Goal: Task Accomplishment & Management: Manage account settings

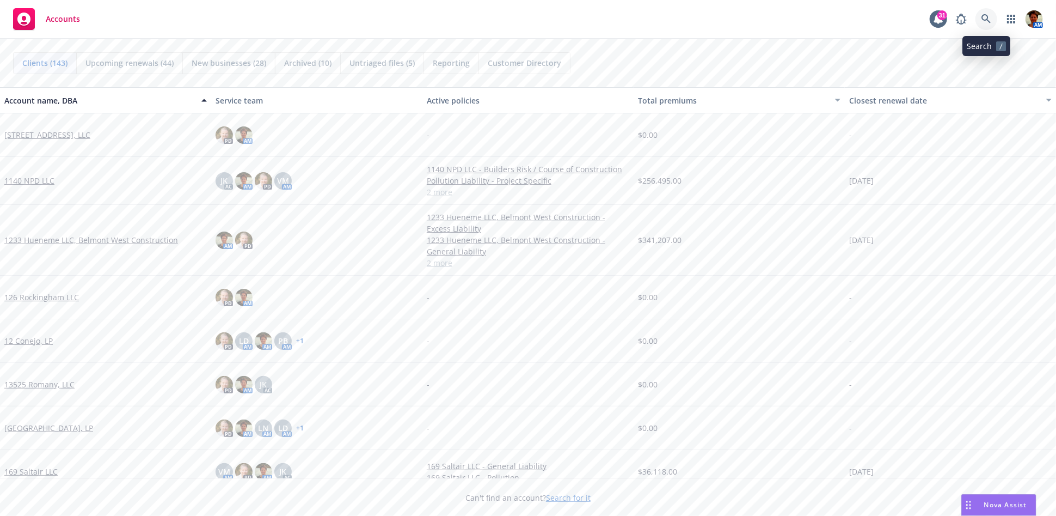
click at [950, 16] on icon at bounding box center [987, 19] width 10 height 10
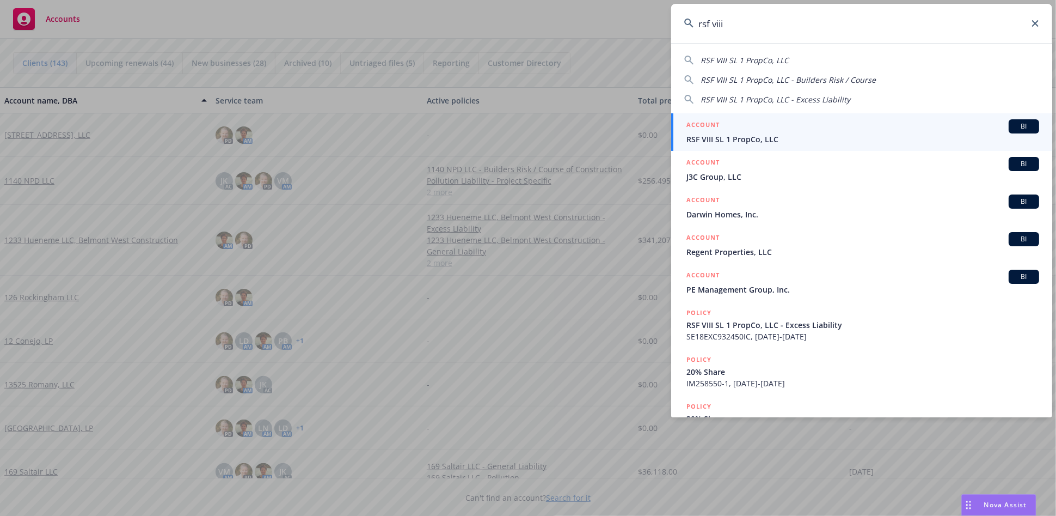
type input "rsf viii"
click at [729, 139] on span "RSF VIII SL 1 PropCo, LLC" at bounding box center [863, 138] width 353 height 11
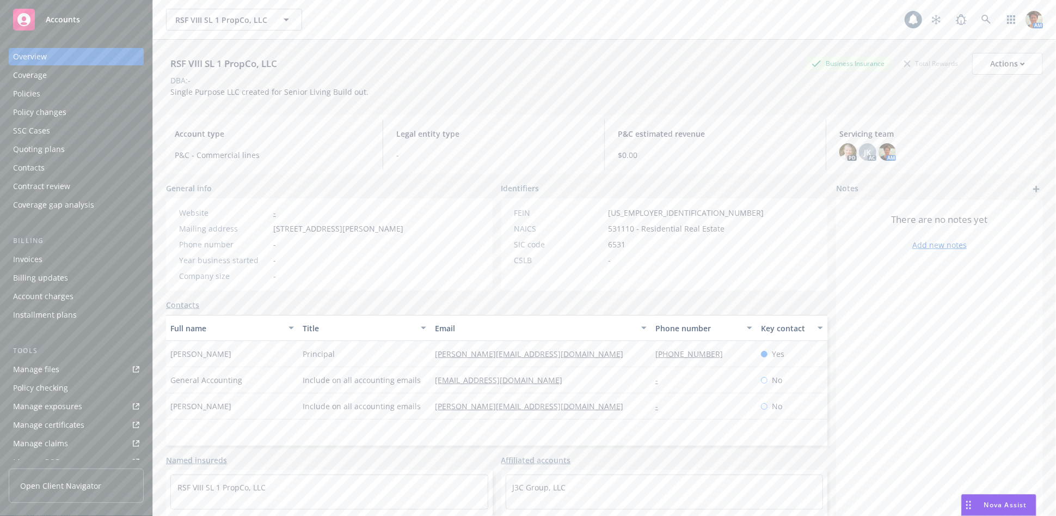
click at [48, 87] on div "Policies" at bounding box center [76, 93] width 126 height 17
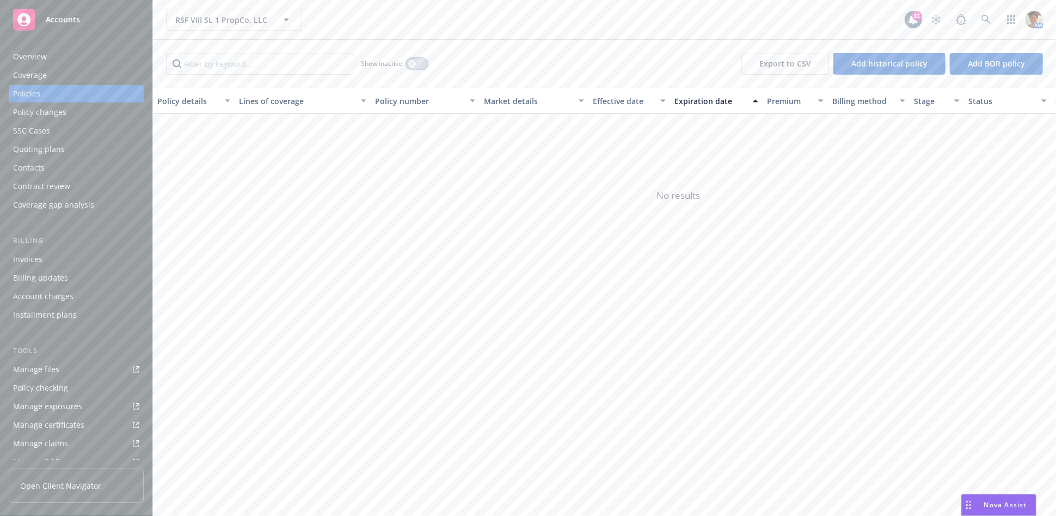
drag, startPoint x: 412, startPoint y: 63, endPoint x: 419, endPoint y: 75, distance: 14.2
click at [413, 64] on icon "button" at bounding box center [412, 64] width 4 height 4
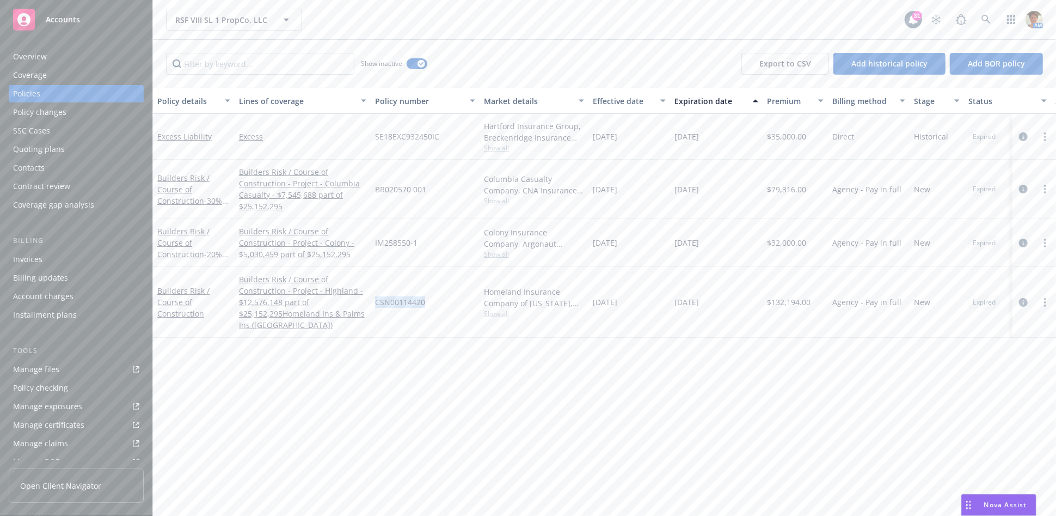
drag, startPoint x: 376, startPoint y: 302, endPoint x: 424, endPoint y: 306, distance: 48.0
click at [424, 306] on span "CSN00114420" at bounding box center [400, 301] width 50 height 11
copy span "CSN00114420"
drag, startPoint x: 374, startPoint y: 190, endPoint x: 426, endPoint y: 188, distance: 52.9
click at [426, 188] on div "BR020570 001" at bounding box center [425, 189] width 109 height 59
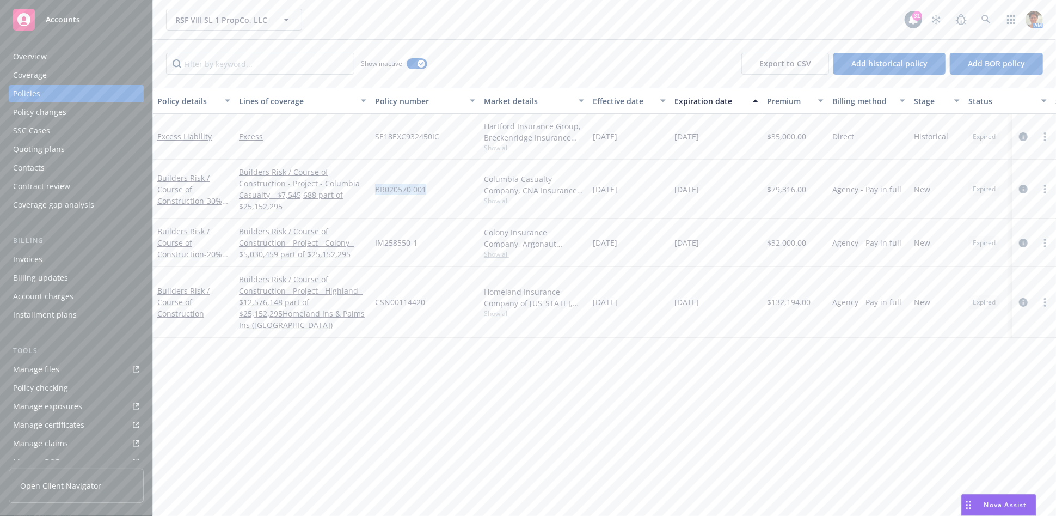
copy span "BR020570 001"
drag, startPoint x: 376, startPoint y: 301, endPoint x: 425, endPoint y: 304, distance: 49.7
click at [425, 304] on div "CSN00114420" at bounding box center [425, 302] width 109 height 71
copy span "CSN00114420"
click at [177, 184] on link "Builders Risk / Course of Construction - 30% Share" at bounding box center [189, 195] width 65 height 45
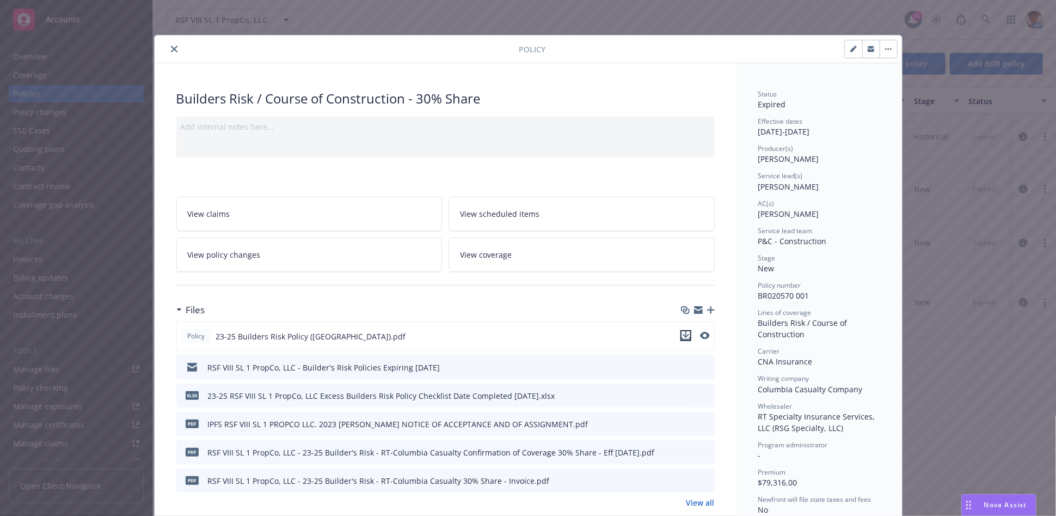
click at [683, 334] on icon "download file" at bounding box center [686, 335] width 9 height 9
click at [171, 52] on icon "close" at bounding box center [174, 49] width 7 height 7
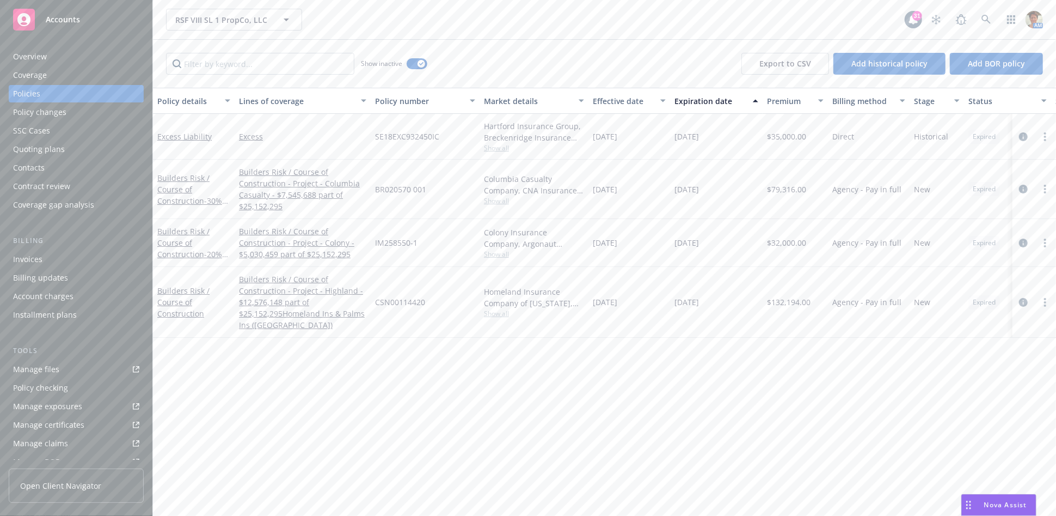
click at [191, 185] on div "Builders Risk / Course of Construction - 30% Share" at bounding box center [193, 189] width 73 height 34
click at [179, 188] on link "Builders Risk / Course of Construction - 30% Share" at bounding box center [189, 195] width 65 height 45
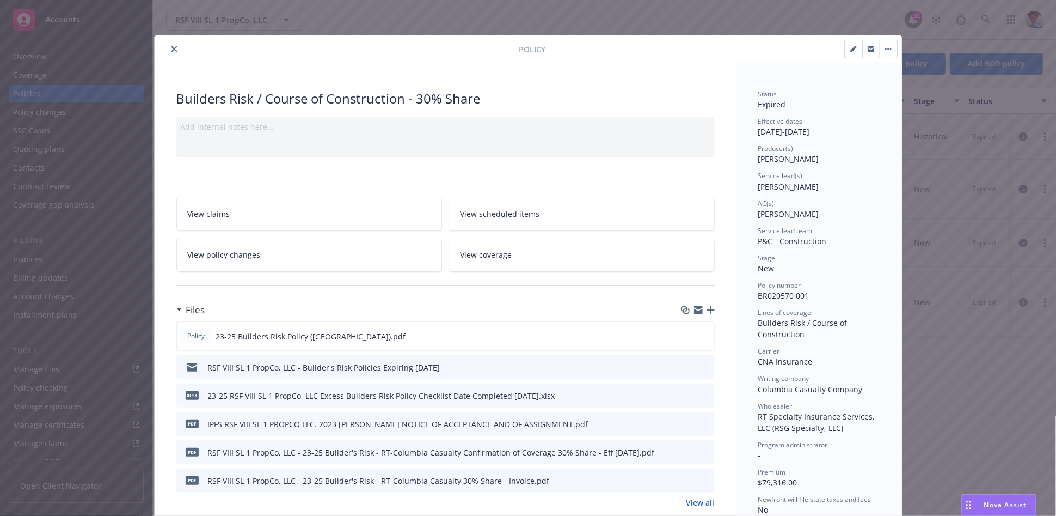
drag, startPoint x: 168, startPoint y: 47, endPoint x: 178, endPoint y: 59, distance: 14.7
click at [171, 48] on icon "close" at bounding box center [174, 49] width 7 height 7
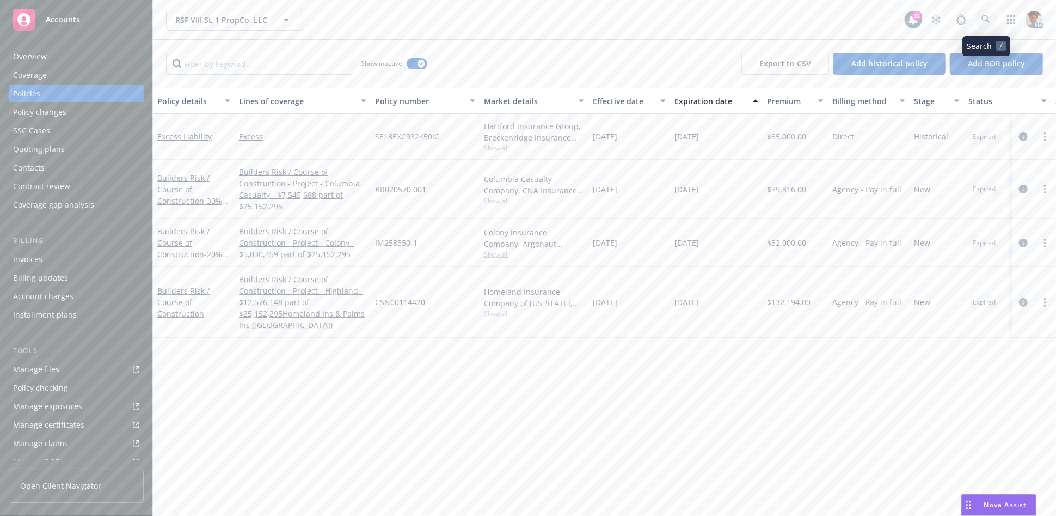
click at [950, 26] on link at bounding box center [987, 20] width 22 height 22
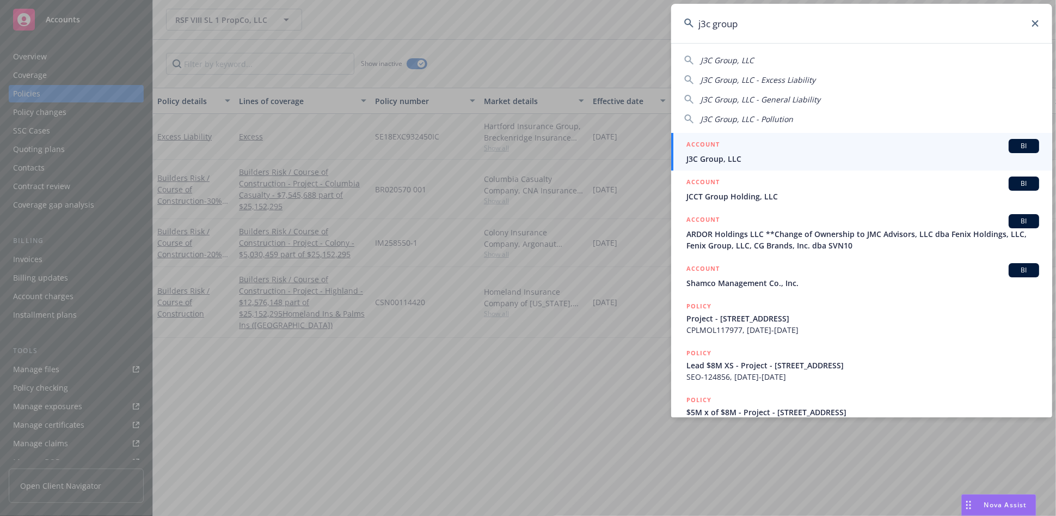
type input "j3c group"
click at [718, 151] on h5 "ACCOUNT" at bounding box center [703, 145] width 33 height 13
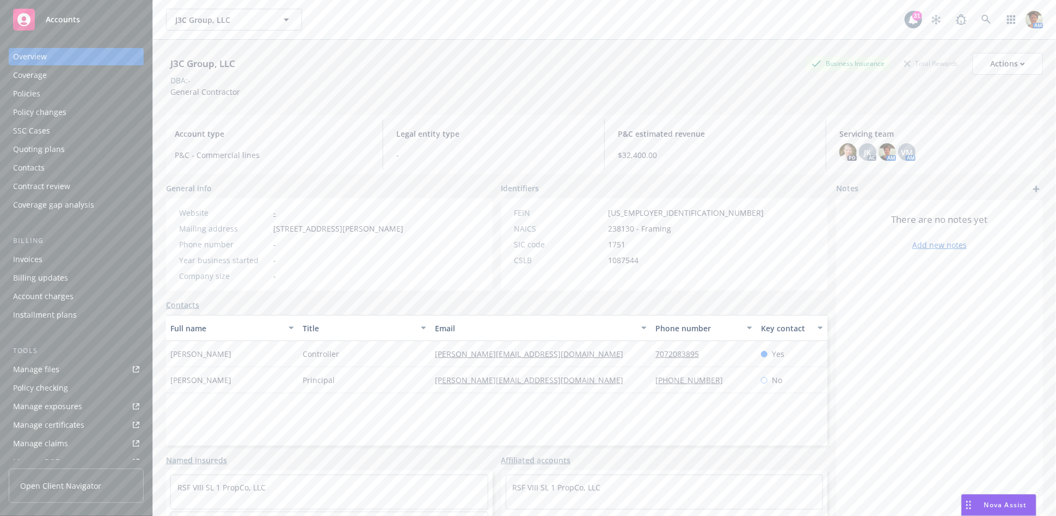
click at [52, 97] on div "Policies" at bounding box center [76, 93] width 126 height 17
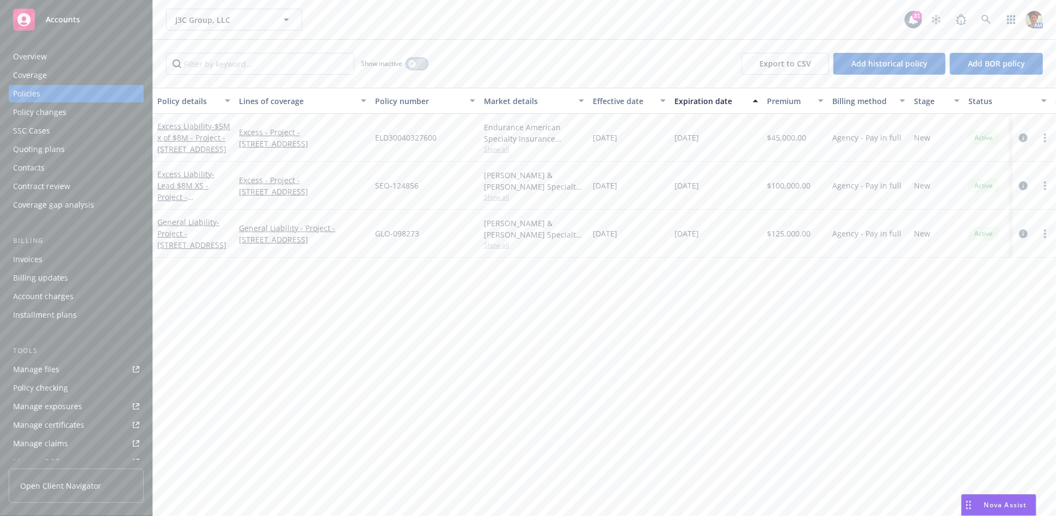
click at [413, 62] on icon "button" at bounding box center [412, 64] width 4 height 4
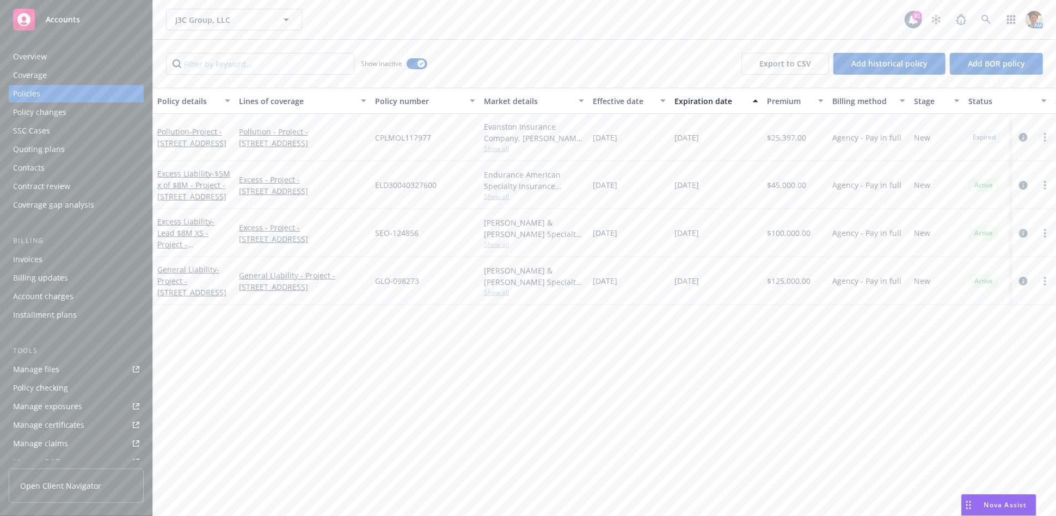
click at [950, 137] on link "more" at bounding box center [1045, 137] width 13 height 13
click at [950, 293] on link "Copy logging email" at bounding box center [988, 291] width 128 height 22
click at [53, 153] on div "Quoting plans" at bounding box center [39, 148] width 52 height 17
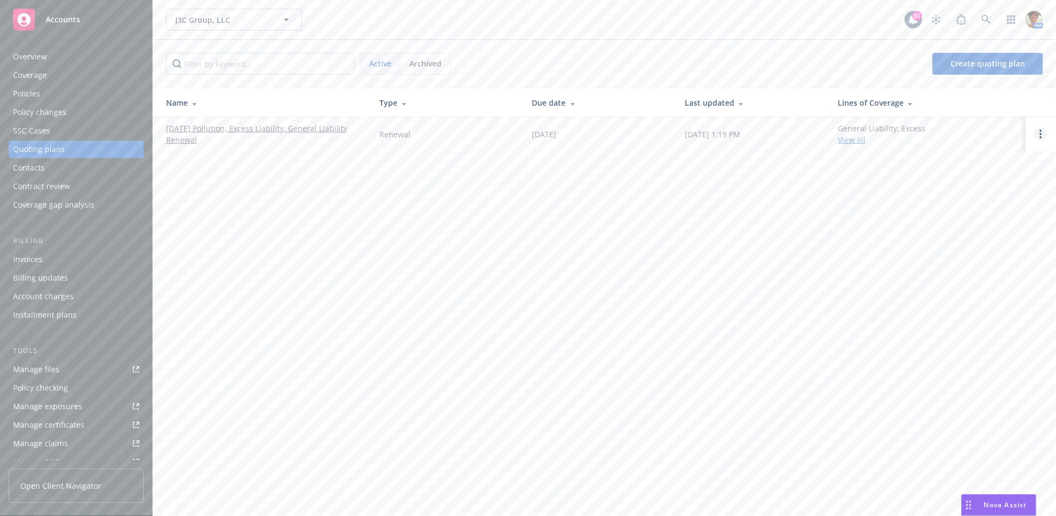
click at [950, 130] on circle "Open options" at bounding box center [1041, 131] width 2 height 2
click at [950, 65] on link "Copy logging email" at bounding box center [985, 61] width 95 height 22
click at [214, 126] on link "08/28/25 Pollution, Excess Liability, General Liability Renewal" at bounding box center [264, 134] width 196 height 23
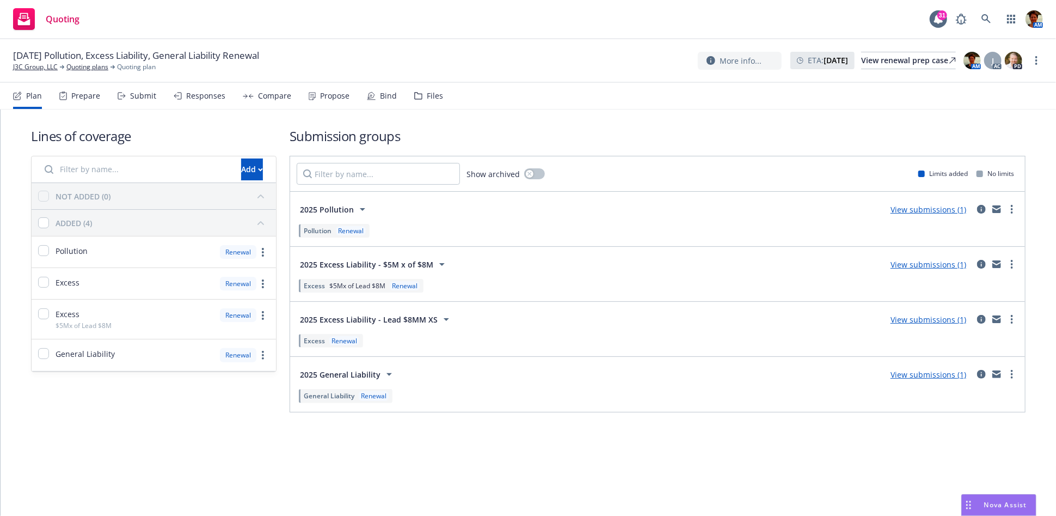
click at [149, 98] on div "Submit" at bounding box center [143, 95] width 26 height 9
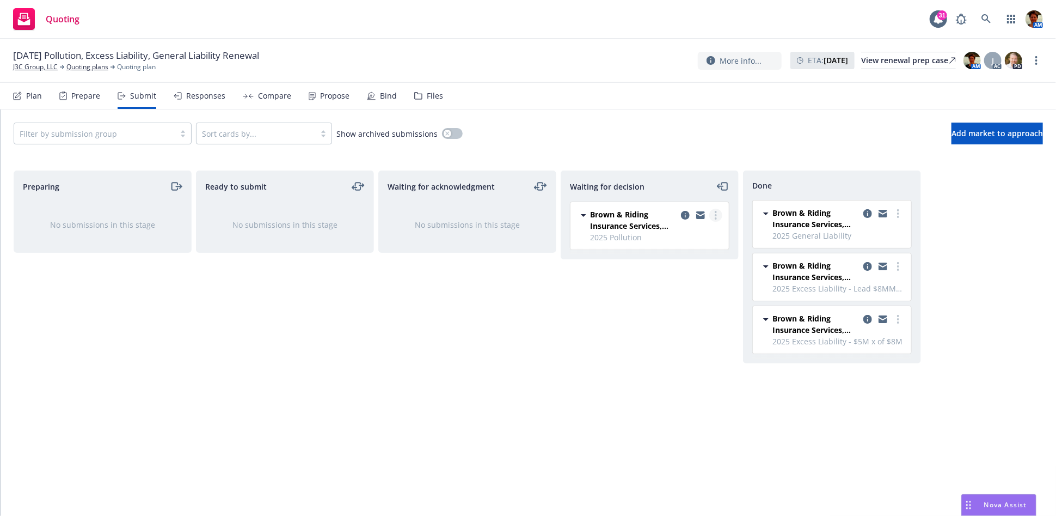
click at [719, 212] on link "more" at bounding box center [716, 215] width 13 height 13
click at [662, 279] on span "Add accepted decision" at bounding box center [667, 281] width 109 height 10
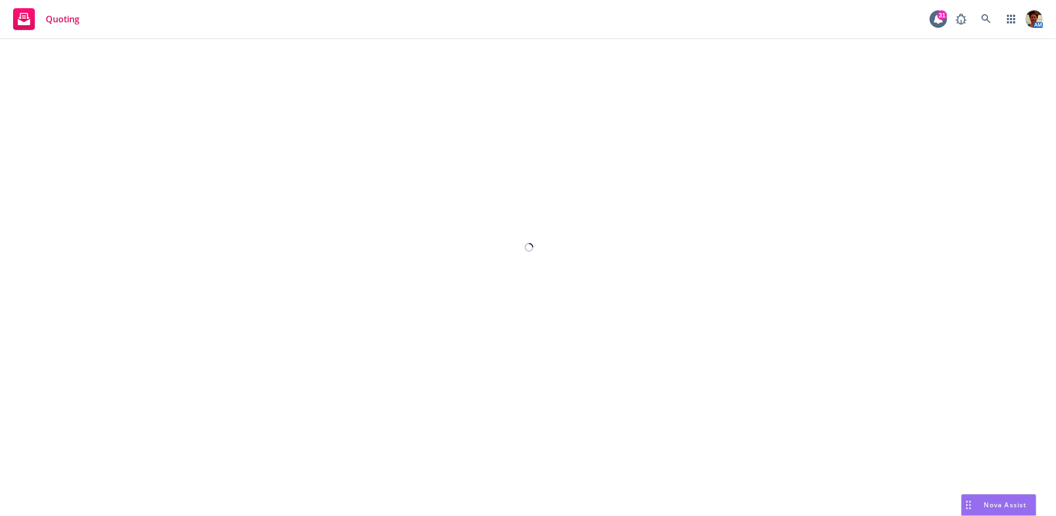
select select "12"
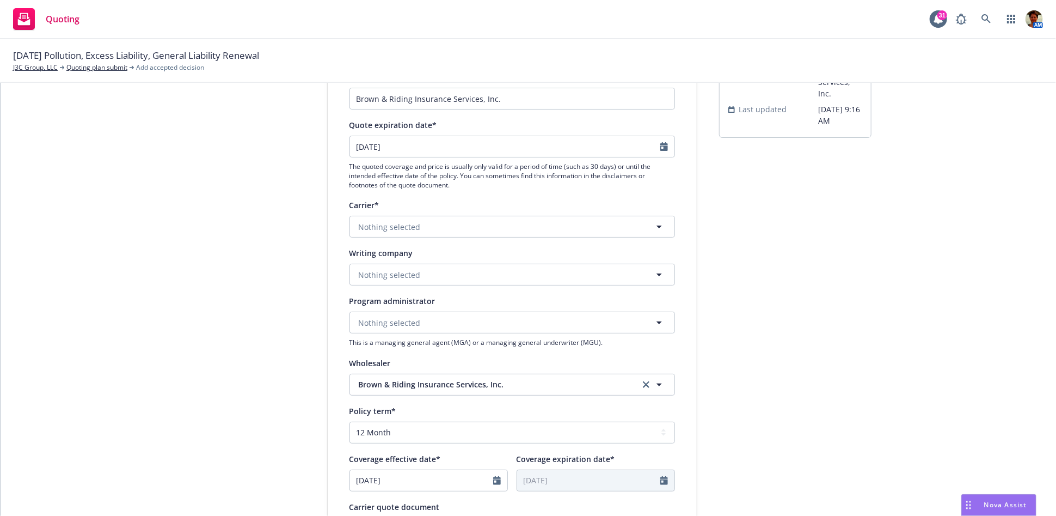
scroll to position [121, 0]
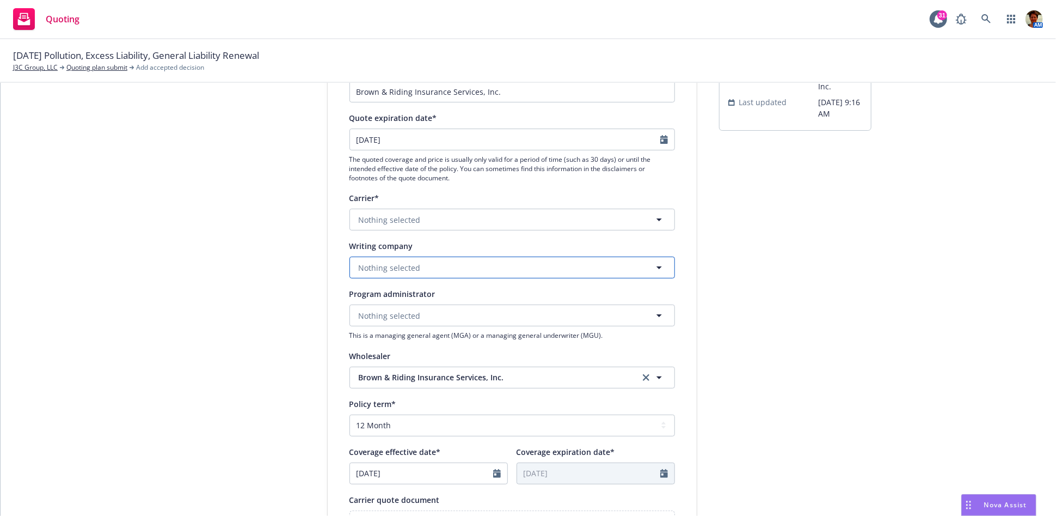
click at [405, 262] on span "Nothing selected" at bounding box center [390, 267] width 62 height 11
type input "evanston"
click at [425, 311] on span "Domestic - 35378" at bounding box center [417, 309] width 111 height 11
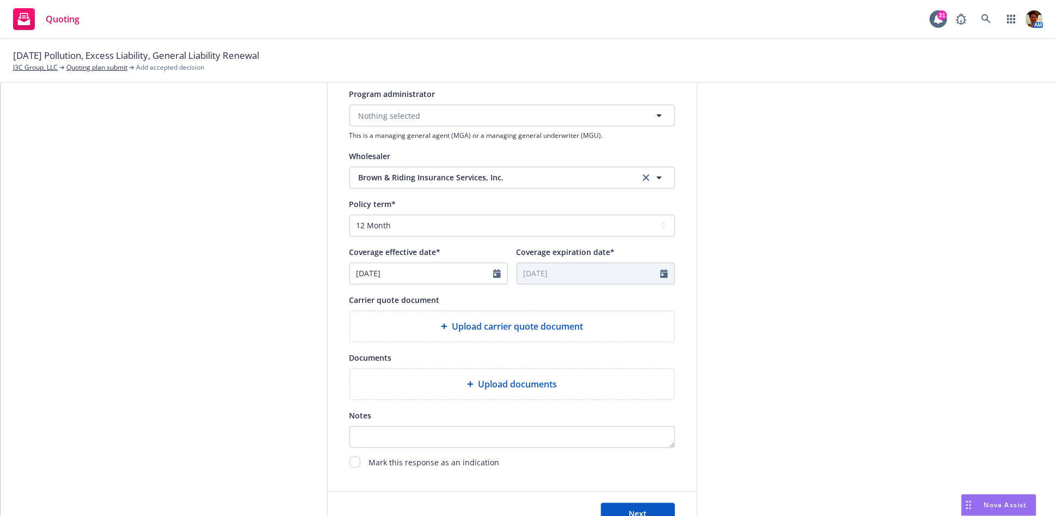
scroll to position [383, 0]
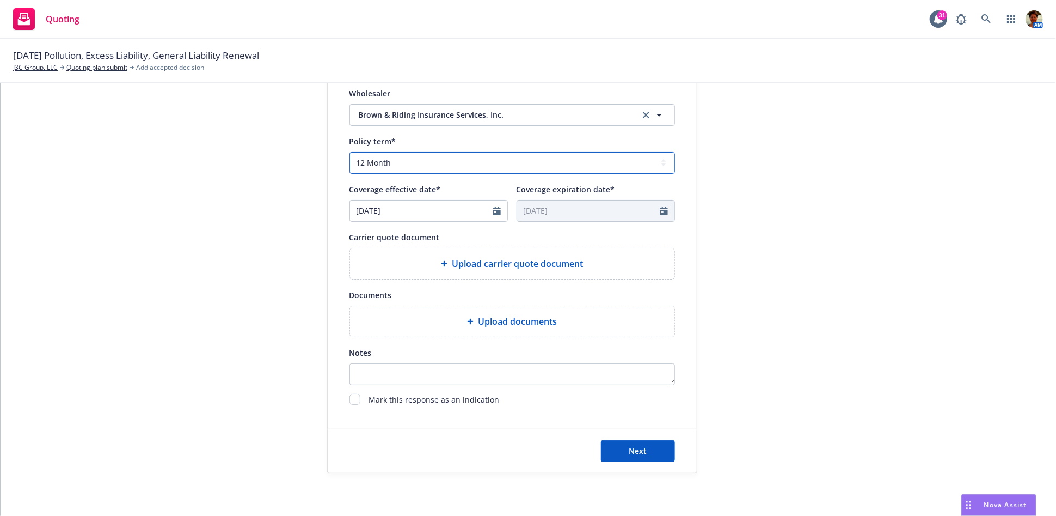
click at [412, 162] on select "Select policy term 12 Month 6 Month 4 Month 3 Month 2 Month 1 Month 36 Month (3…" at bounding box center [513, 163] width 326 height 22
select select "other"
click at [350, 152] on select "Select policy term 12 Month 6 Month 4 Month 3 Month 2 Month 1 Month 36 Month (3…" at bounding box center [513, 163] width 326 height 22
select select "8"
drag, startPoint x: 576, startPoint y: 211, endPoint x: 482, endPoint y: 212, distance: 93.1
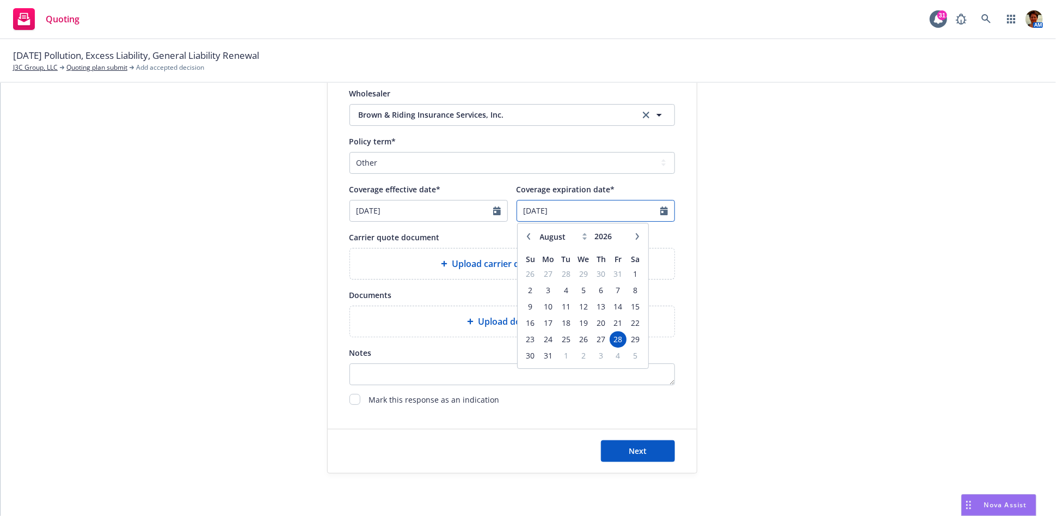
click at [484, 212] on div "Coverage effective date* 08/28/2025 Coverage expiration date* 08/28/2026 Januar…" at bounding box center [513, 201] width 326 height 39
type input "10/31/2025"
click at [771, 319] on div "submission Carrier Brown & Riding Insurance Services, Inc. Last updated 8/22, 9…" at bounding box center [795, 108] width 152 height 730
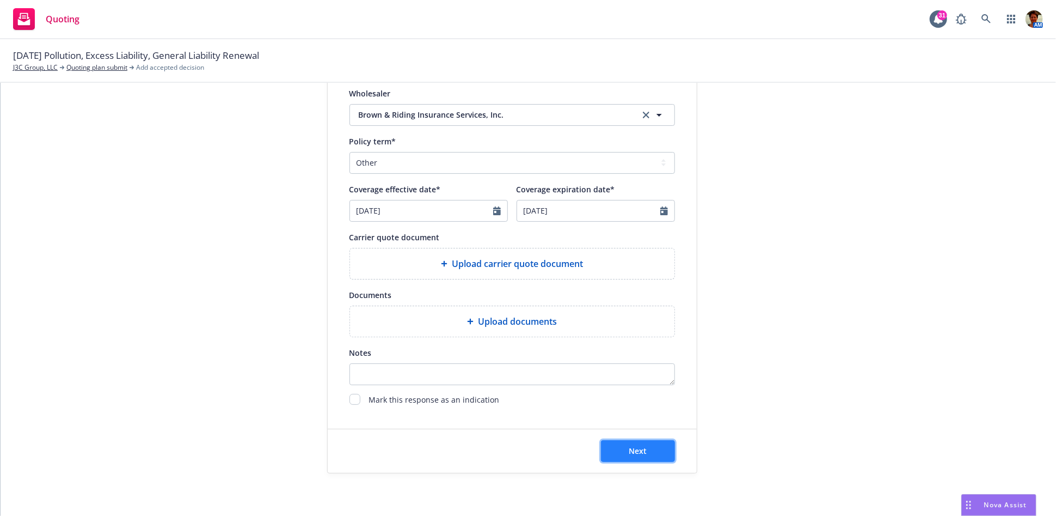
click at [630, 454] on span "Next" at bounding box center [638, 450] width 18 height 10
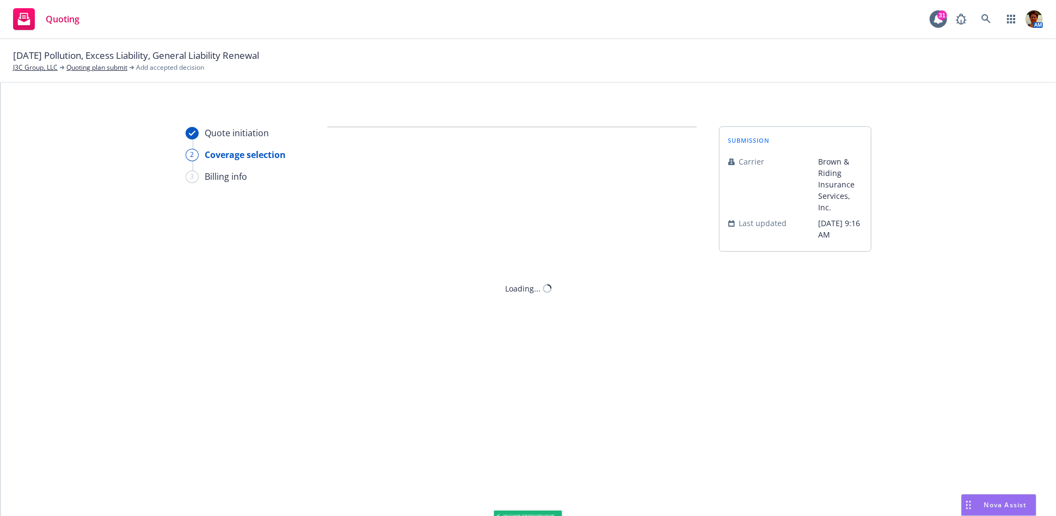
scroll to position [0, 0]
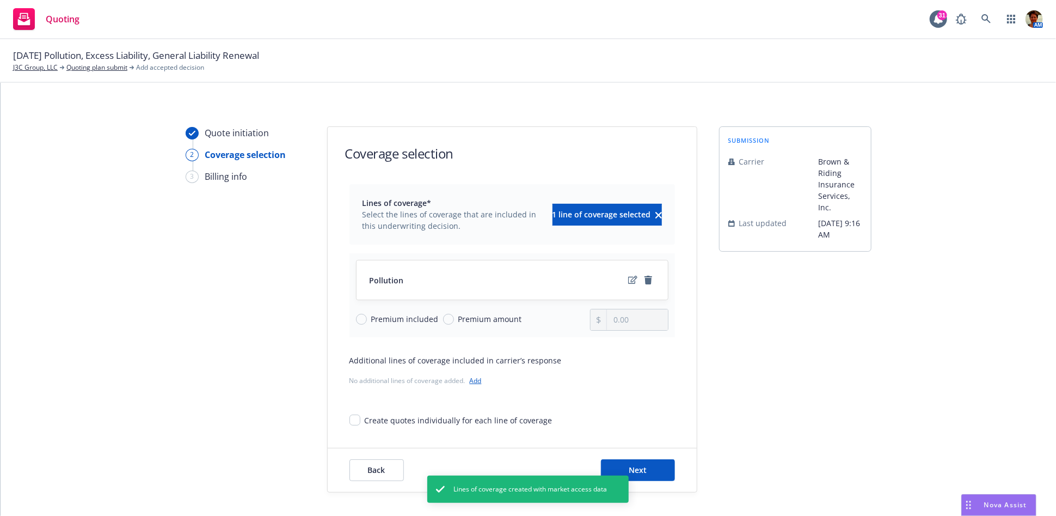
click at [454, 319] on span "Premium amount" at bounding box center [488, 318] width 68 height 11
click at [448, 319] on input "Premium amount" at bounding box center [448, 319] width 11 height 11
radio input "true"
click at [611, 323] on input "0.00" at bounding box center [637, 319] width 60 height 21
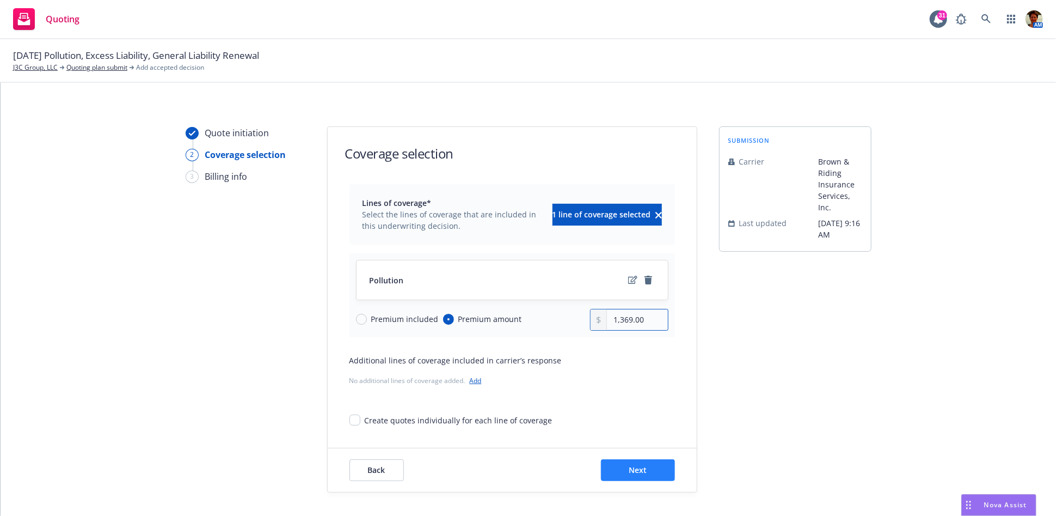
type input "1,369.00"
click at [622, 475] on button "Next" at bounding box center [638, 470] width 74 height 22
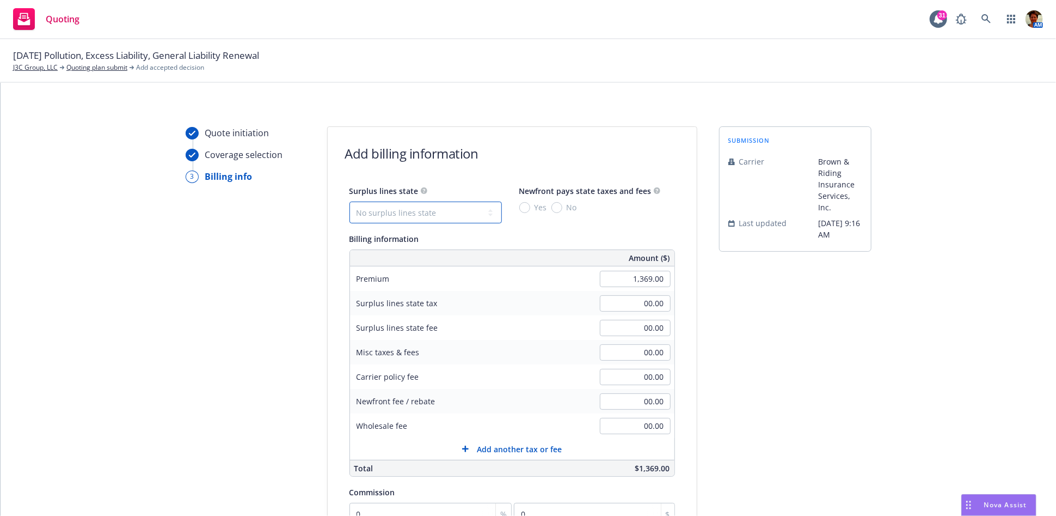
click at [372, 213] on select "No surplus lines state Alaska Alabama Arkansas Arizona California Colorado Conn…" at bounding box center [426, 212] width 152 height 22
select select "CA"
click at [350, 201] on select "No surplus lines state Alaska Alabama Arkansas Arizona California Colorado Conn…" at bounding box center [426, 212] width 152 height 22
type input "41.07"
type input "2.46"
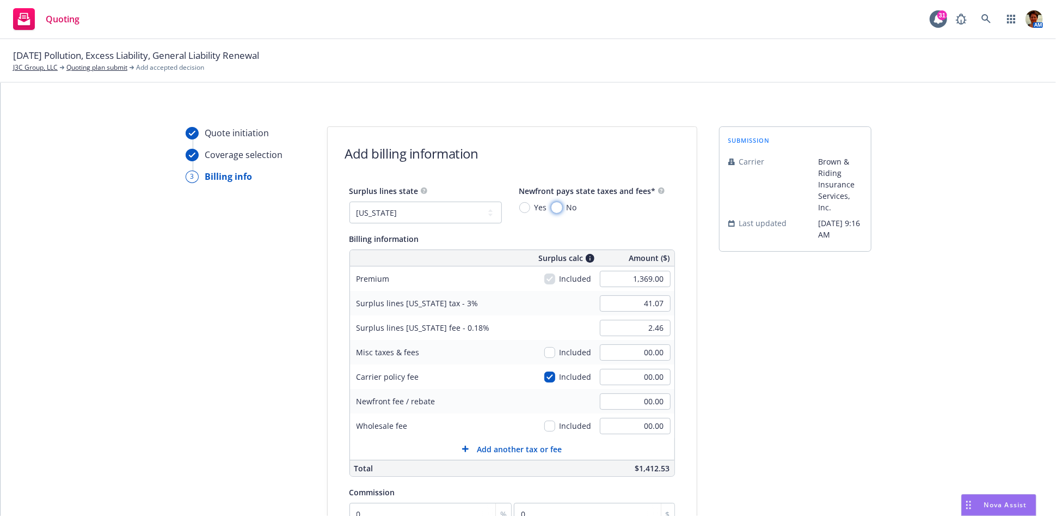
click at [552, 207] on input "No" at bounding box center [557, 207] width 11 height 11
radio input "true"
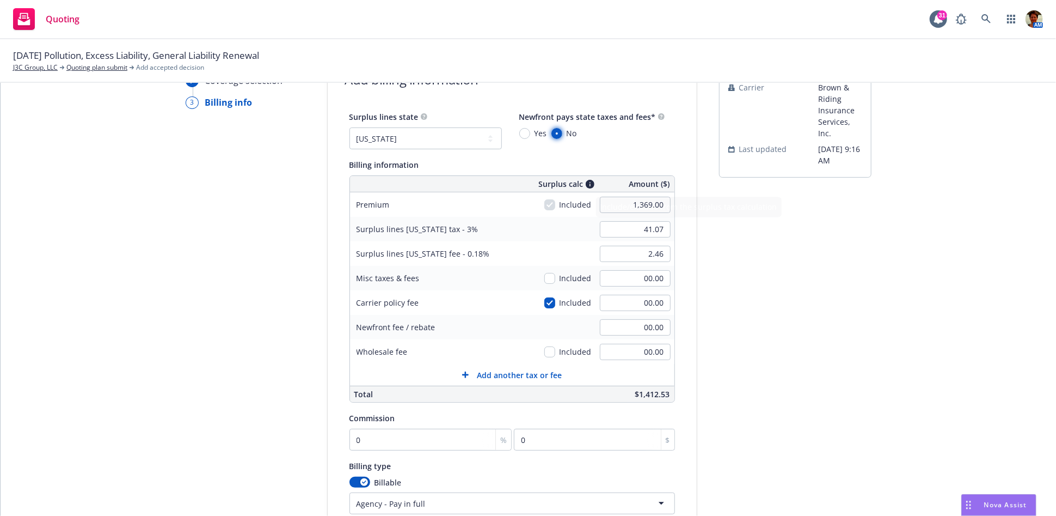
scroll to position [181, 0]
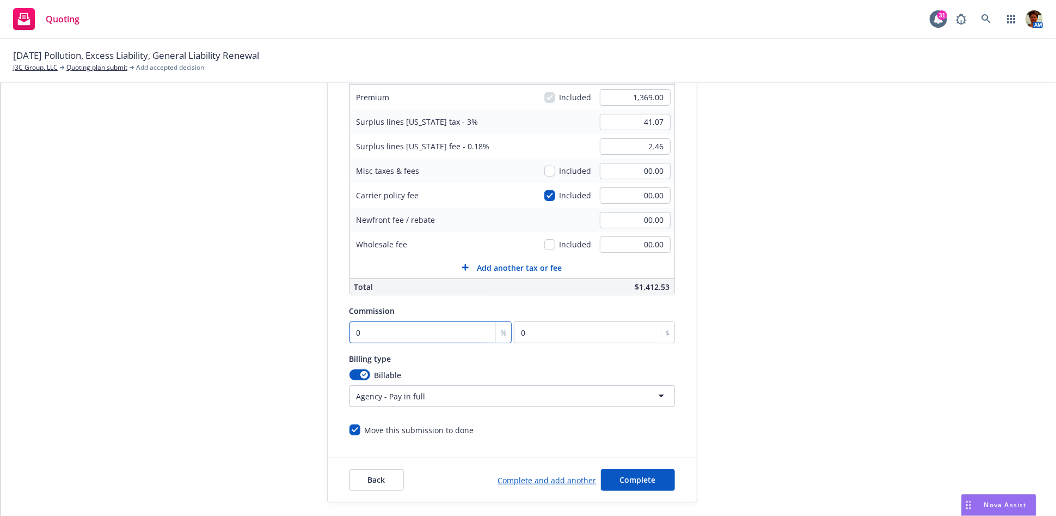
click at [406, 332] on input "0" at bounding box center [431, 332] width 163 height 22
type input "1"
type input "13.69"
type input "12"
type input "164.28"
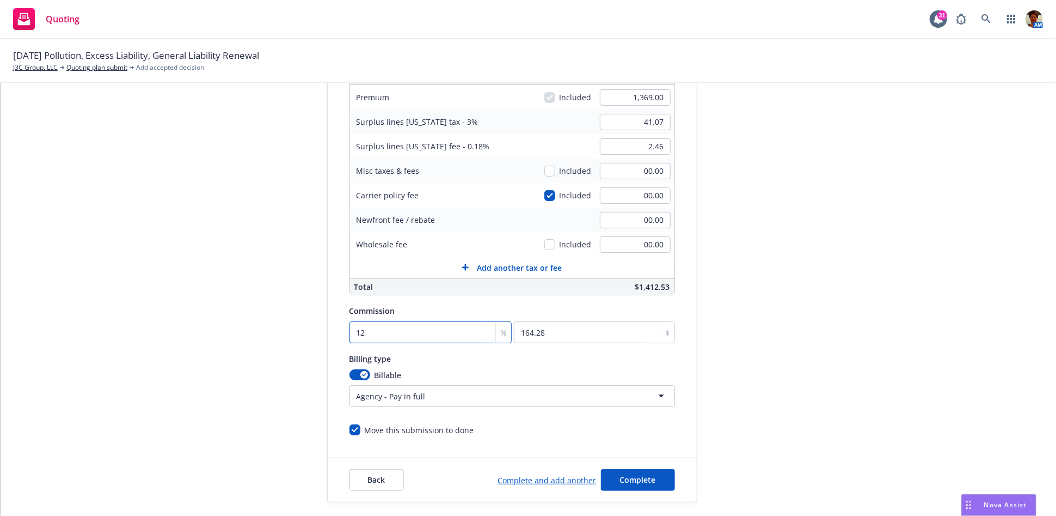
type input "12.5"
type input "171.13"
type input "12.50"
click at [629, 476] on span "Complete" at bounding box center [638, 479] width 36 height 10
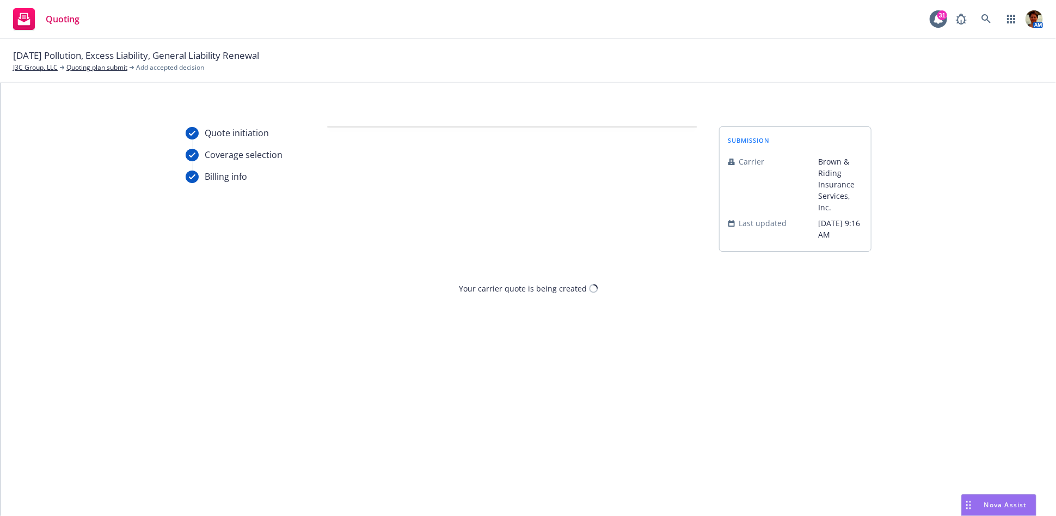
scroll to position [0, 0]
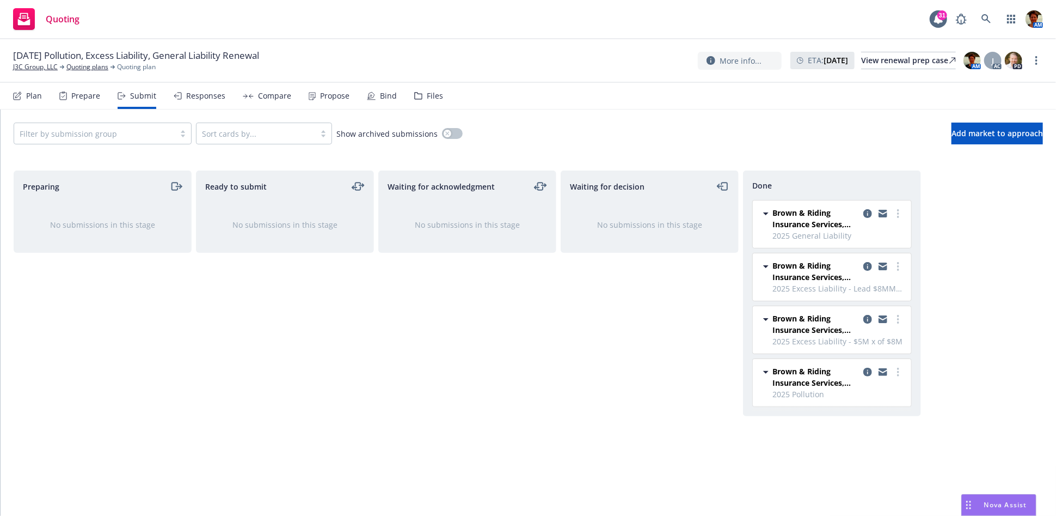
click at [375, 96] on div "Bind" at bounding box center [382, 96] width 30 height 26
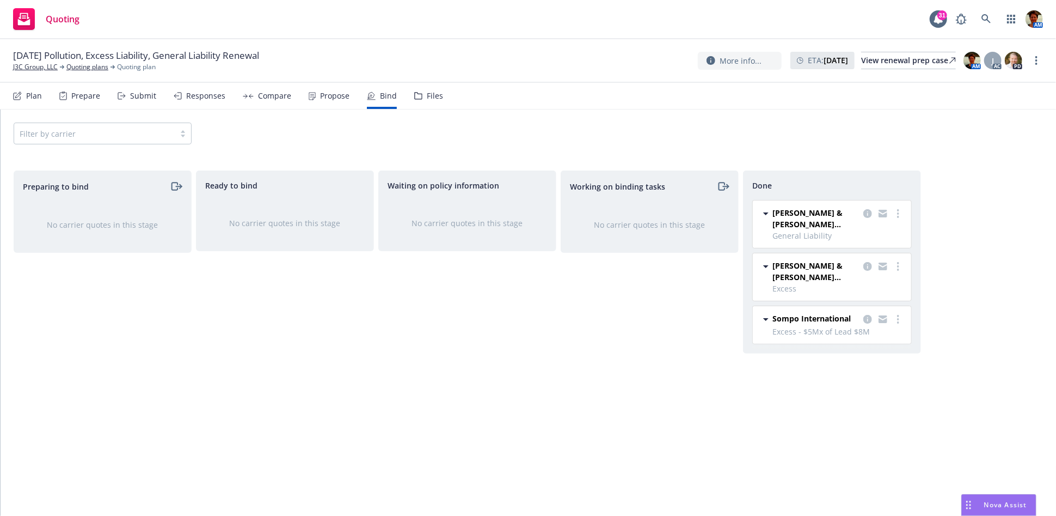
click at [335, 97] on div "Propose" at bounding box center [334, 95] width 29 height 9
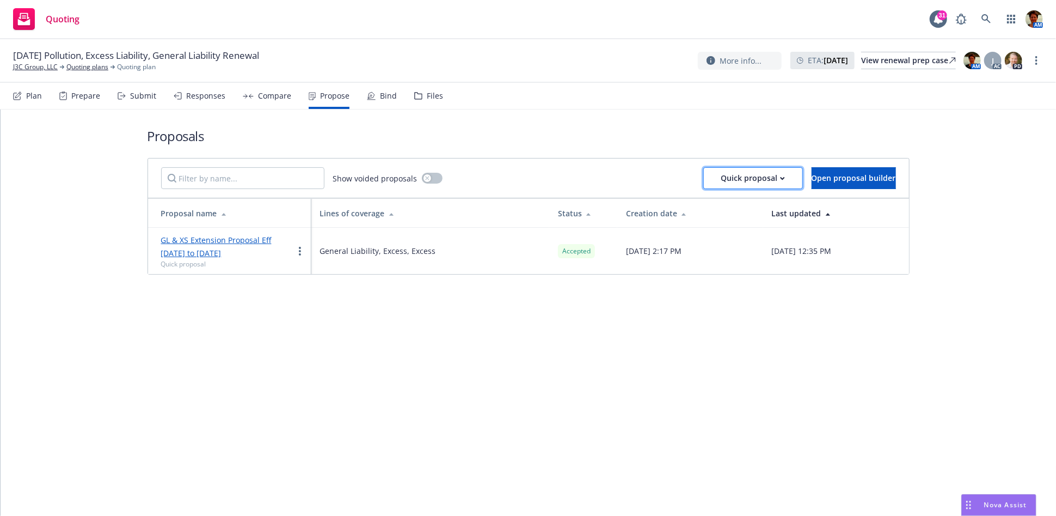
click at [722, 175] on div "Quick proposal" at bounding box center [754, 178] width 64 height 21
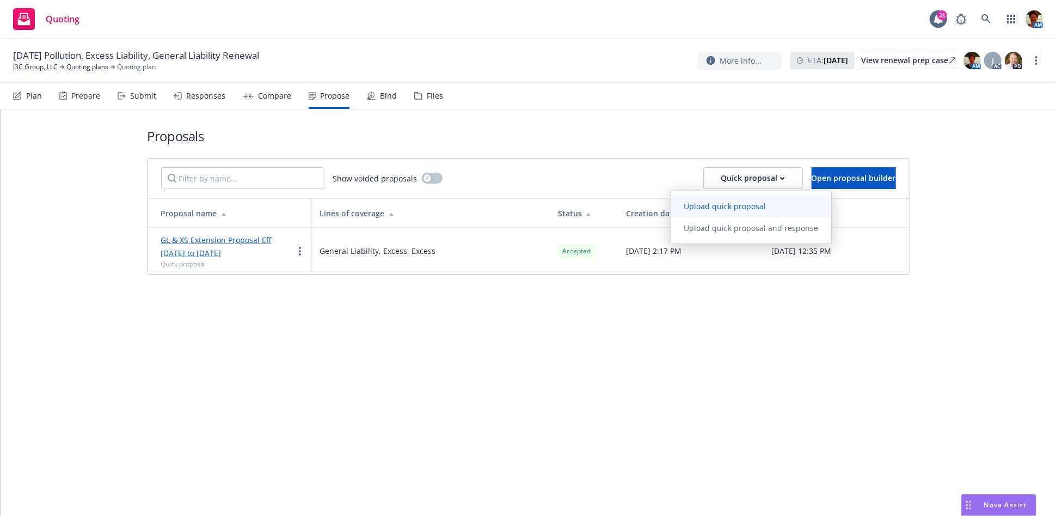
click at [717, 208] on span "Upload quick proposal" at bounding box center [725, 206] width 108 height 10
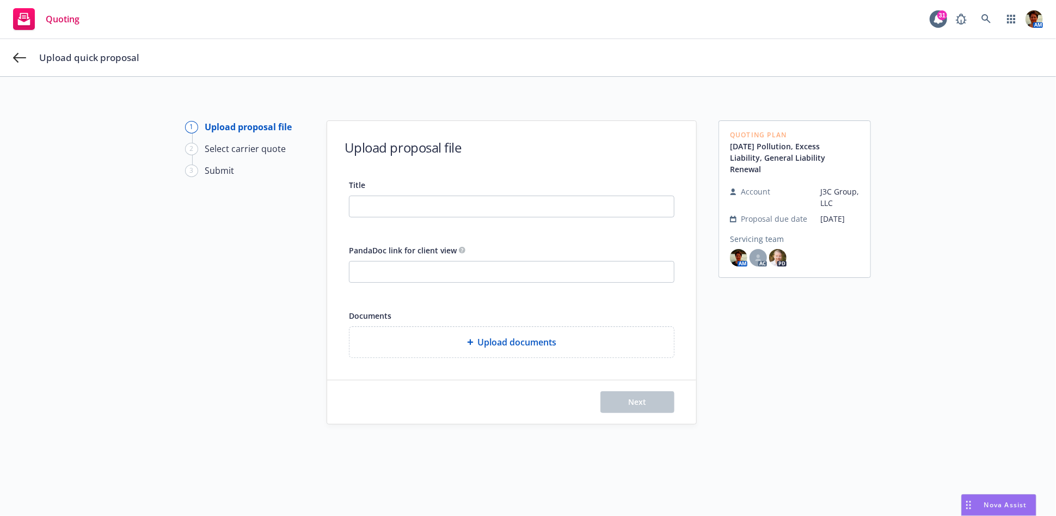
click at [481, 335] on span "Upload documents" at bounding box center [517, 341] width 79 height 13
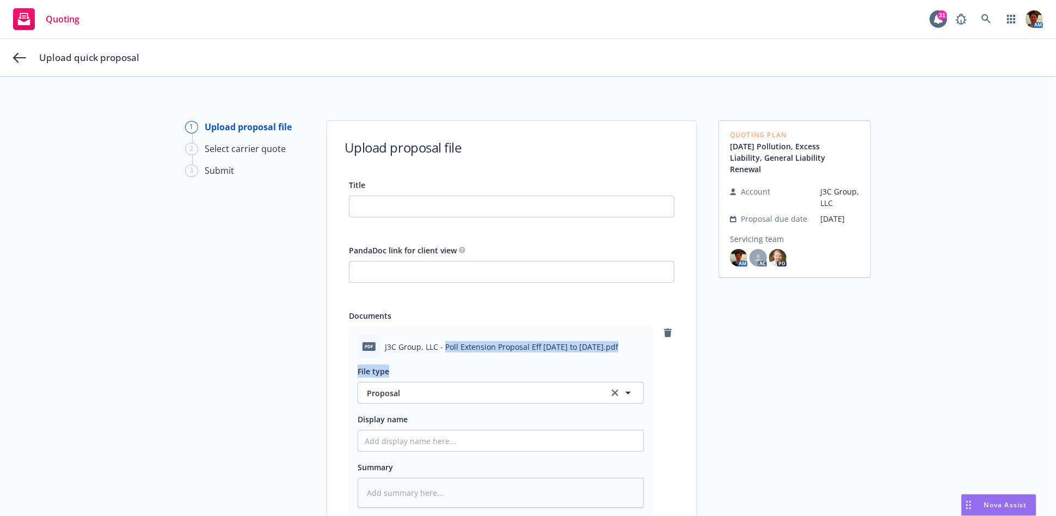
drag, startPoint x: 441, startPoint y: 347, endPoint x: 541, endPoint y: 361, distance: 101.0
click at [541, 361] on div "pdf J3C Group, LLC - Poll Extension Proposal Eff 08-28-2025 to 10-31-2025.pdf F…" at bounding box center [501, 421] width 304 height 190
copy div "Poll Extension Proposal Eff 08-28-2025 to 10-31-2025.pdf File type"
click at [433, 207] on input "Title" at bounding box center [512, 206] width 325 height 21
paste input "Poll Extension Proposal Eff 08-28-2025 to 10-31-2025.pdf File type"
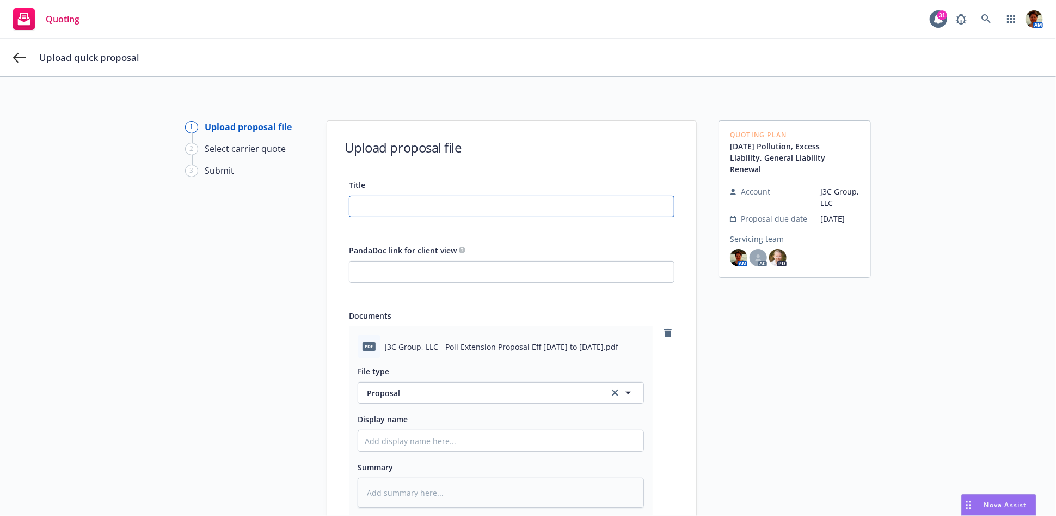
type input "Poll Extension Proposal Eff 08-28-2025 to 10-31-2025.pdf File type"
type textarea "x"
type input "Poll Extension Proposal Eff 08-28-2025 to 10-31-2025.pdf File typ"
type textarea "x"
type input "Poll Extension Proposal Eff 08-28-2025 to 10-31-2025.pdf File ty"
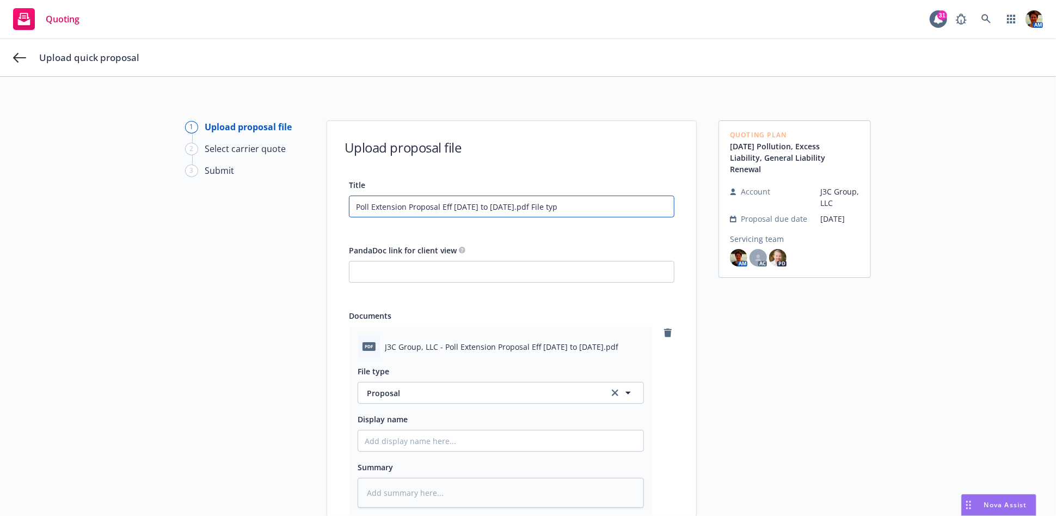
type textarea "x"
type input "Poll Extension Proposal Eff 08-28-2025 to 10-31-2025.pdf File t"
type textarea "x"
type input "Poll Extension Proposal Eff 08-28-2025 to 10-31-2025.pdf File"
type textarea "x"
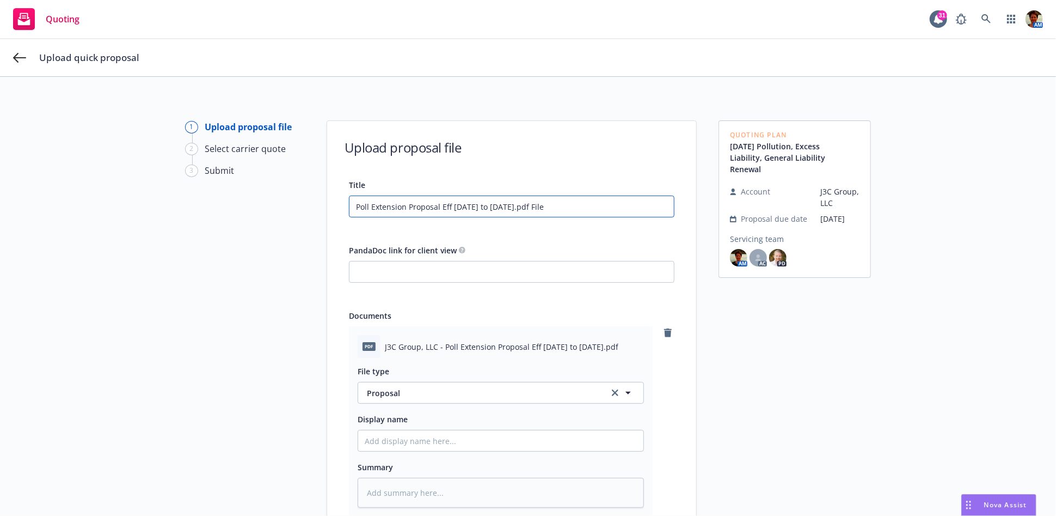
type input "Poll Extension Proposal Eff 08-28-2025 to 10-31-2025.pdf File"
type textarea "x"
type input "Poll Extension Proposal Eff 08-28-2025 to 10-31-2025.pdf Fil"
type textarea "x"
type input "Poll Extension Proposal Eff 08-28-2025 to 10-31-2025.pdf Fi"
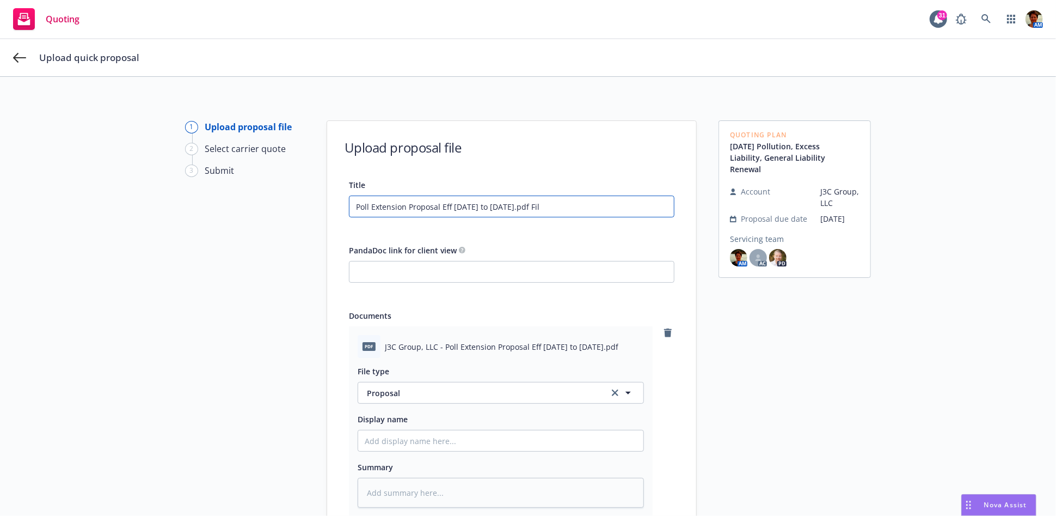
type textarea "x"
type input "Poll Extension Proposal Eff 08-28-2025 to 10-31-2025.pdf F"
type textarea "x"
type input "Poll Extension Proposal Eff 08-28-2025 to 10-31-2025.pdf"
type textarea "x"
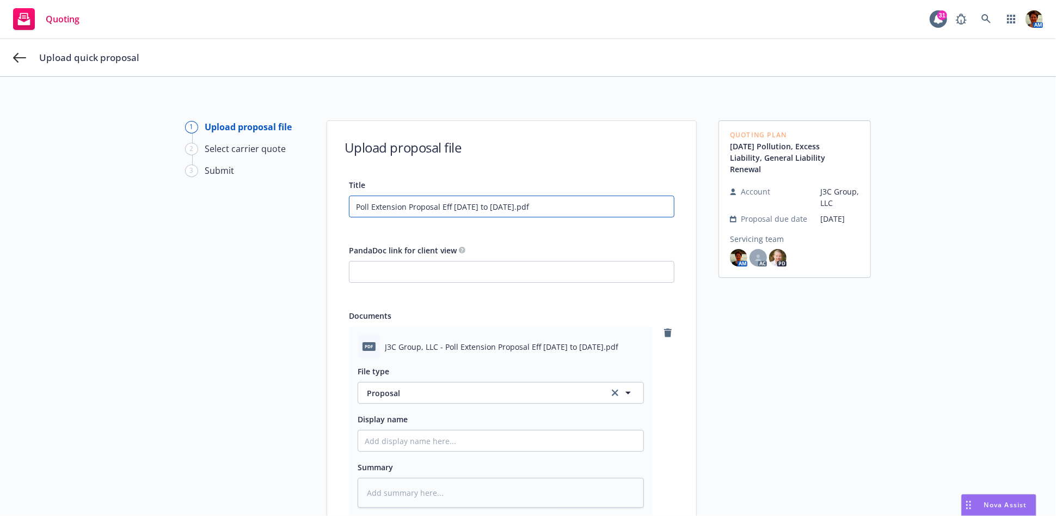
type input "Poll Extension Proposal Eff 08-28-2025 to 10-31-2025.pdf"
type textarea "x"
type input "Poll Extension Proposal Eff 08-28-2025 to 10-31-2025.pd"
type textarea "x"
type input "Poll Extension Proposal Eff 08-28-2025 to 10-31-2025.p"
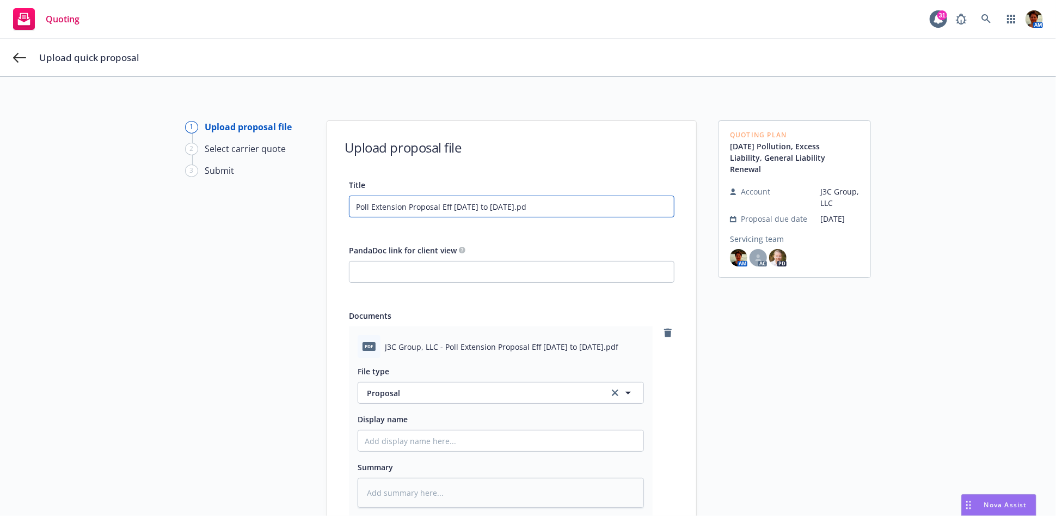
type textarea "x"
type input "Poll Extension Proposal Eff 08-28-2025 to 10-31-2025."
type textarea "x"
type input "Poll Extension Proposal Eff 08-28-2025 to 10-31-2025"
type textarea "x"
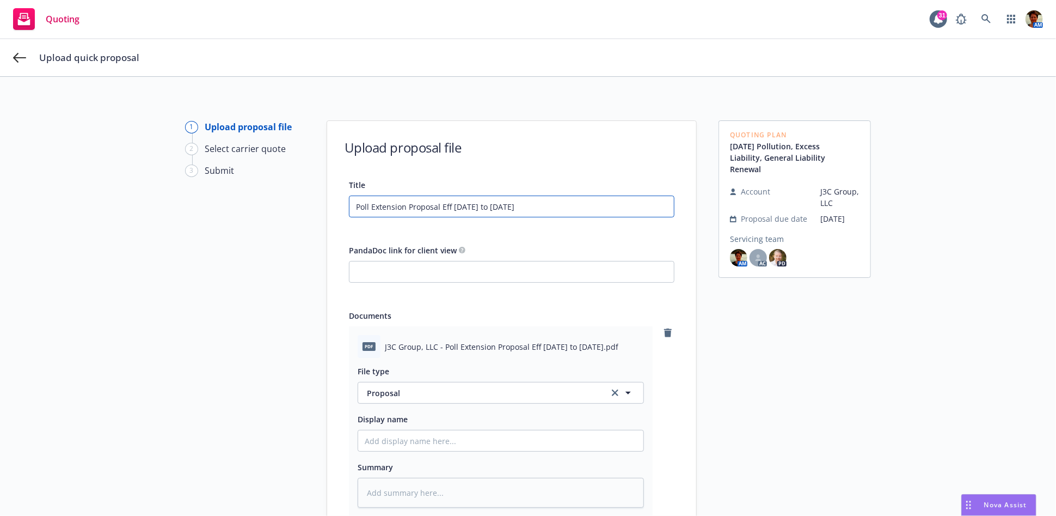
drag, startPoint x: 547, startPoint y: 208, endPoint x: 287, endPoint y: 205, distance: 260.3
click at [288, 205] on div "1 Upload proposal file 2 Select carrier quote 3 Submit Upload proposal file Tit…" at bounding box center [528, 370] width 1030 height 500
type input "Poll Extension Proposal Eff 08-28-2025 to 10-31-2025"
click at [420, 445] on input "Display name" at bounding box center [500, 440] width 285 height 21
paste input "Poll Extension Proposal Eff 08-28-2025 to 10-31-2025"
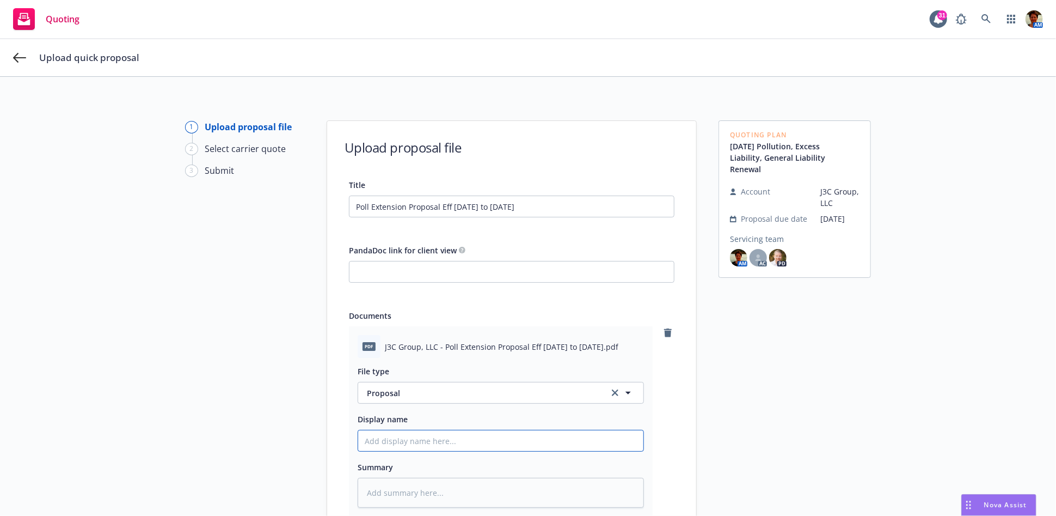
type textarea "x"
type input "Poll Extension Proposal Eff 08-28-2025 to 10-31-2025"
click at [439, 482] on textarea at bounding box center [501, 493] width 286 height 30
paste textarea "Poll Extension Proposal Eff 08-28-2025 to 10-31-2025"
type textarea "x"
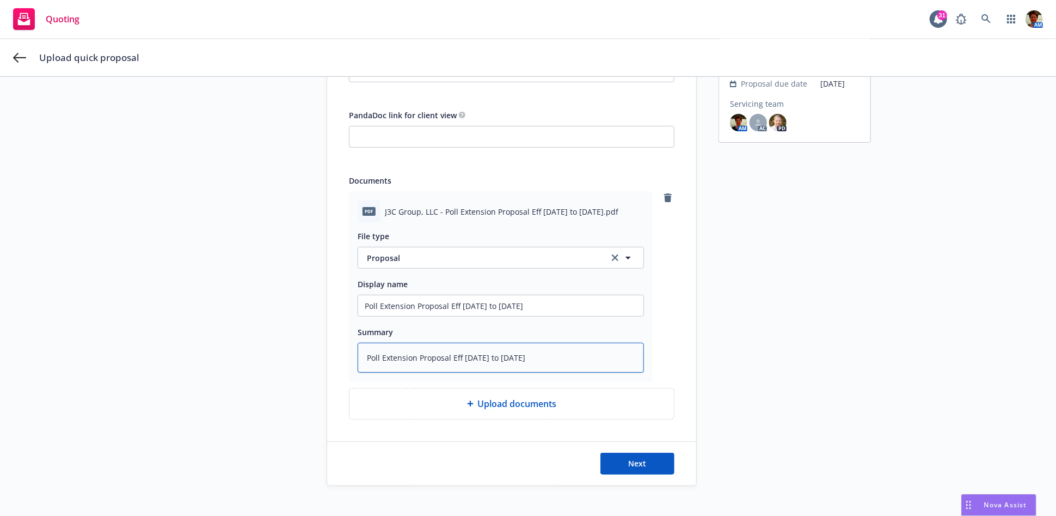
scroll to position [148, 0]
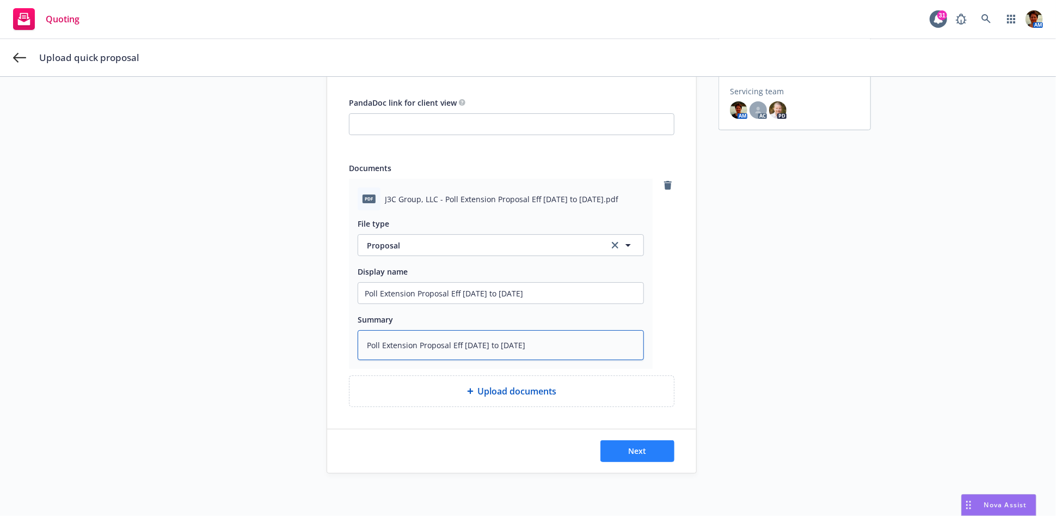
type textarea "Poll Extension Proposal Eff 08-28-2025 to 10-31-2025"
click at [632, 453] on span "Next" at bounding box center [638, 450] width 18 height 10
type textarea "x"
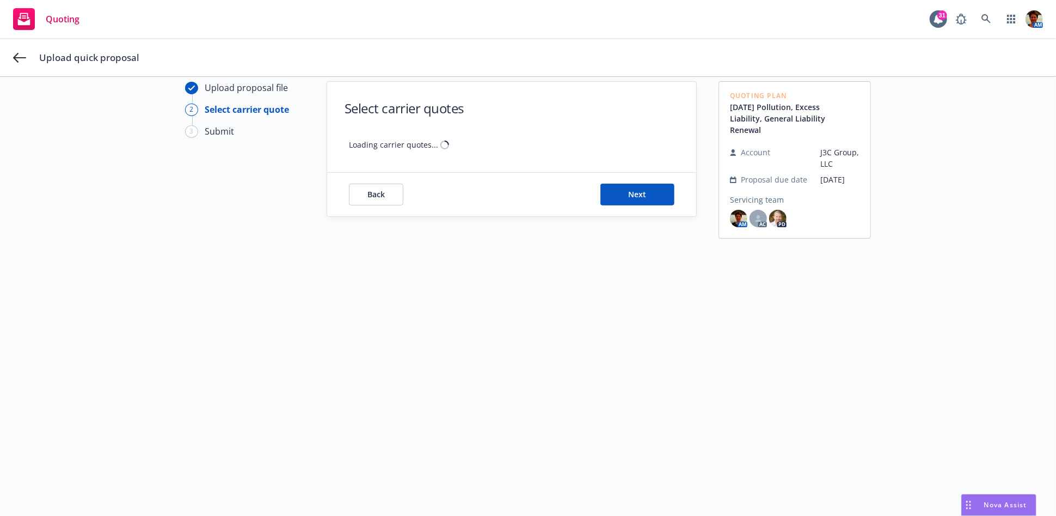
scroll to position [39, 0]
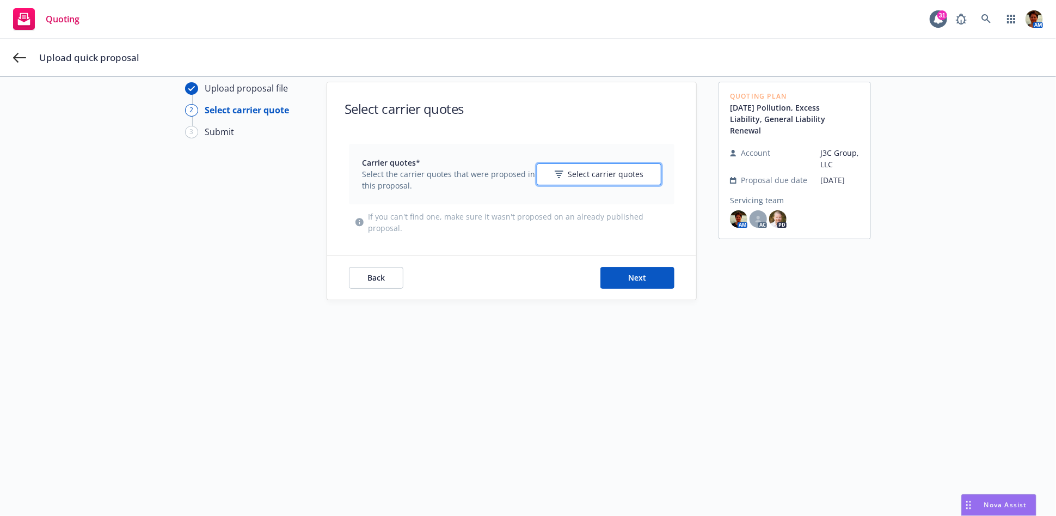
click at [592, 177] on span "Select carrier quotes" at bounding box center [606, 173] width 76 height 11
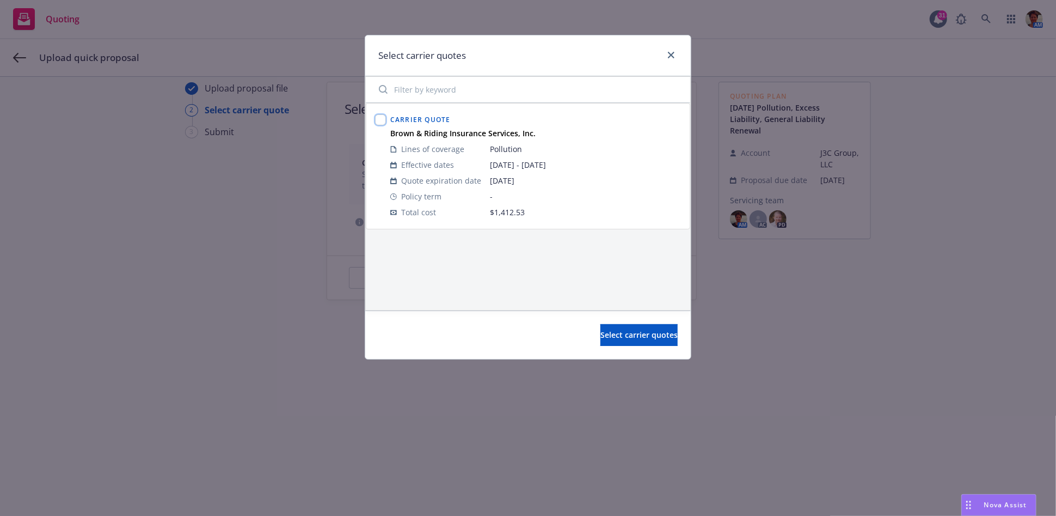
drag, startPoint x: 380, startPoint y: 118, endPoint x: 380, endPoint y: 126, distance: 8.2
click at [380, 119] on input "checkbox" at bounding box center [380, 119] width 11 height 11
checkbox input "true"
click at [623, 335] on span "Select carrier quotes" at bounding box center [639, 334] width 77 height 10
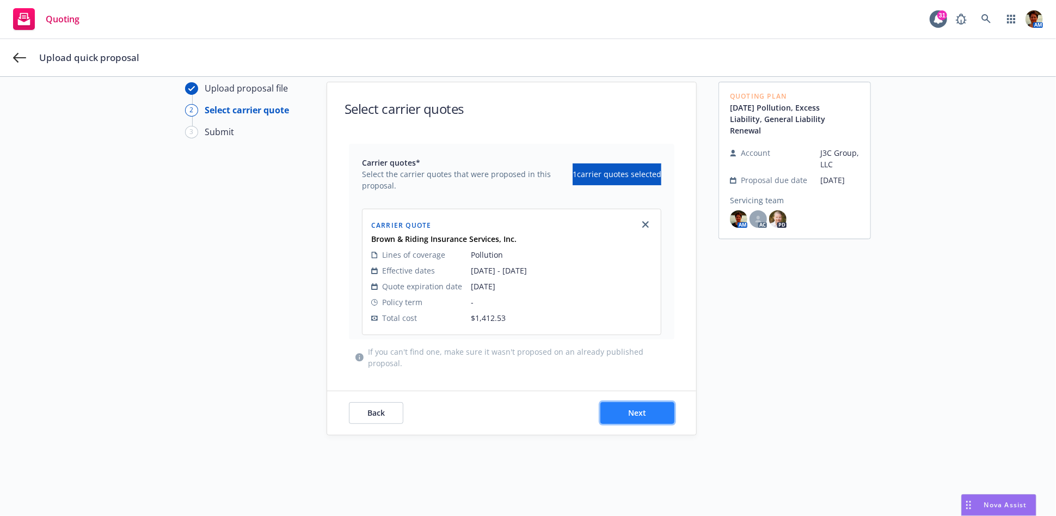
click at [651, 411] on button "Next" at bounding box center [638, 413] width 74 height 22
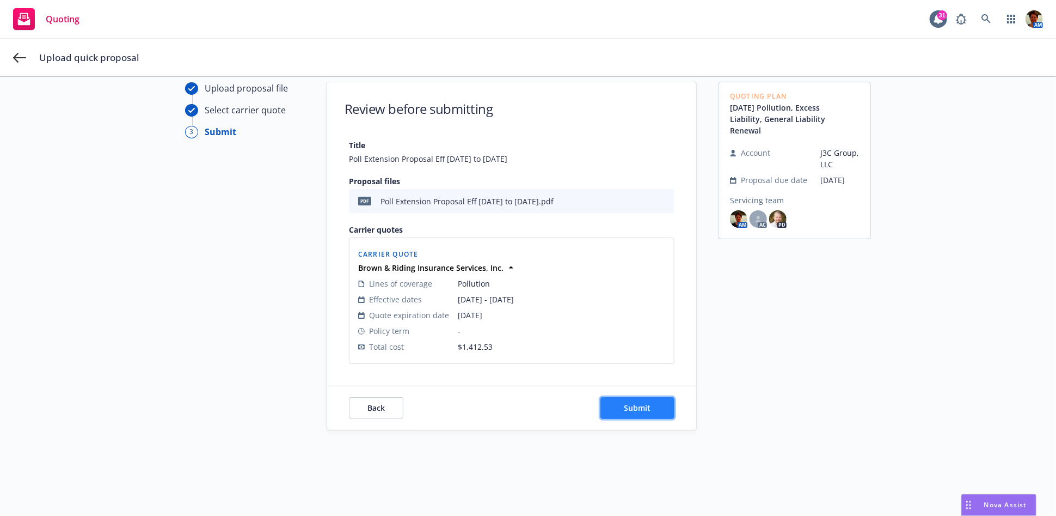
click at [620, 399] on button "Submit" at bounding box center [638, 408] width 74 height 22
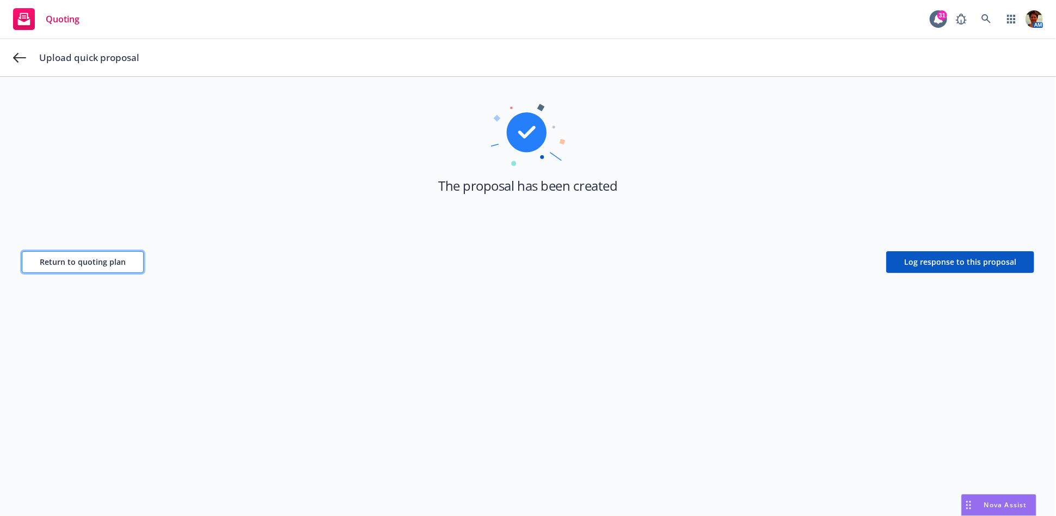
click at [97, 261] on span "Return to quoting plan" at bounding box center [83, 261] width 86 height 10
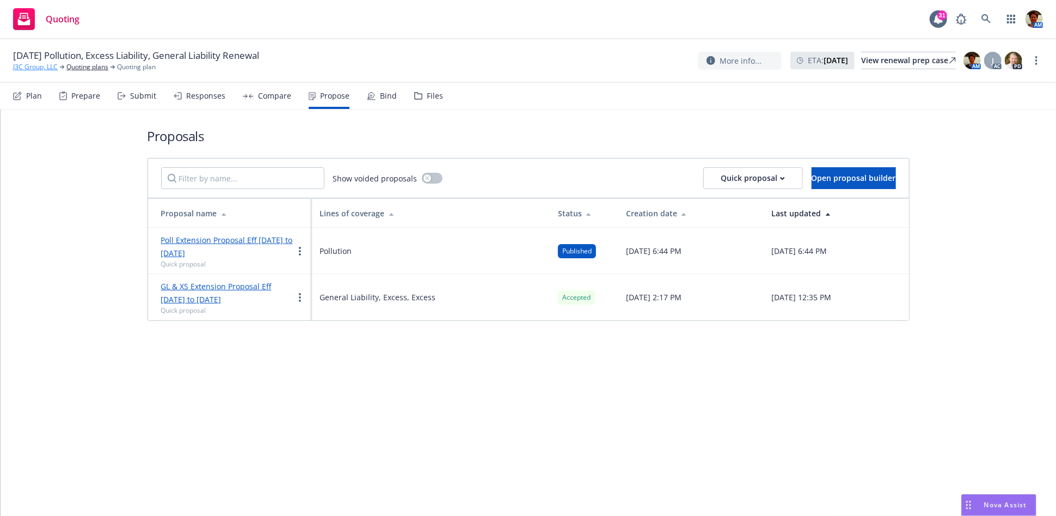
click at [43, 65] on link "J3C Group, LLC" at bounding box center [35, 67] width 45 height 10
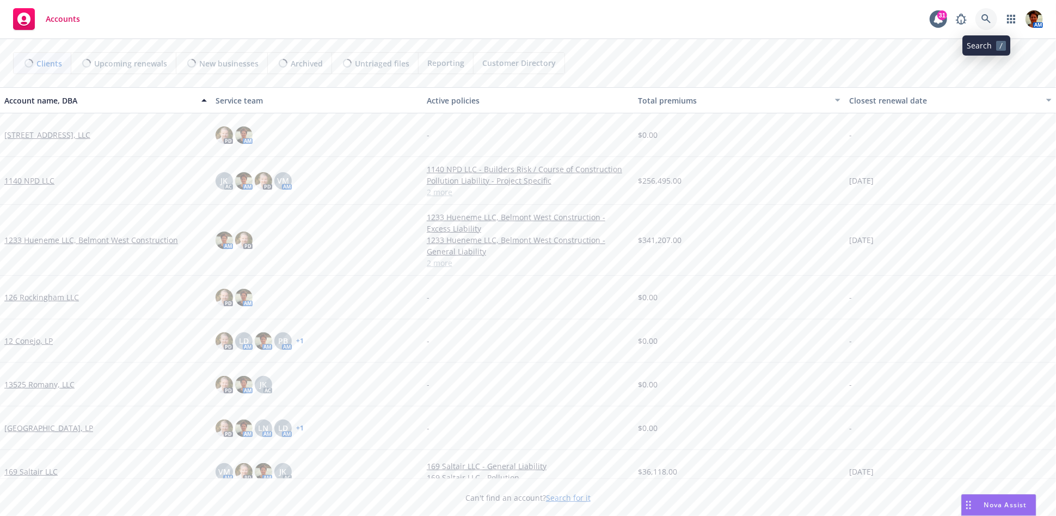
click at [991, 14] on icon at bounding box center [987, 19] width 10 height 10
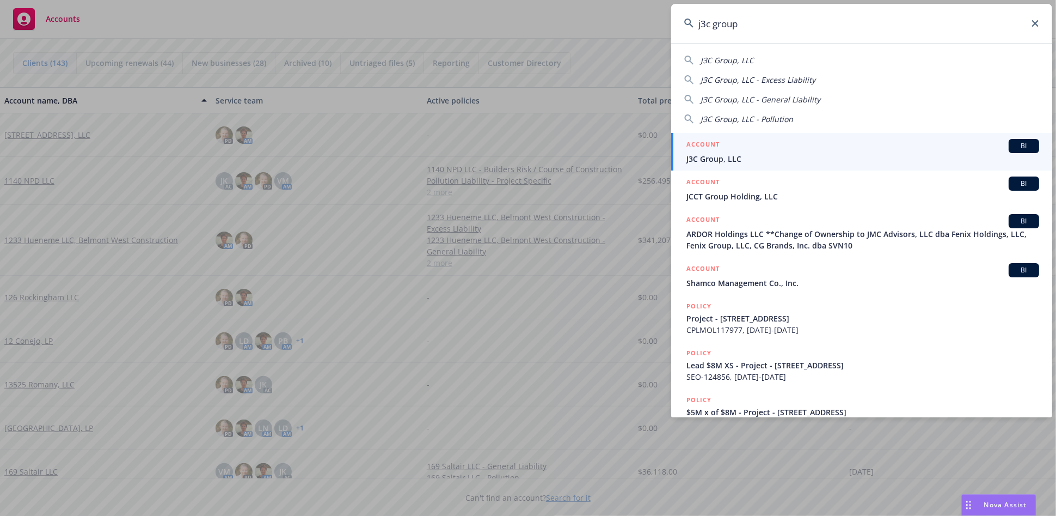
type input "j3c group"
click at [748, 149] on div "ACCOUNT BI" at bounding box center [863, 146] width 353 height 14
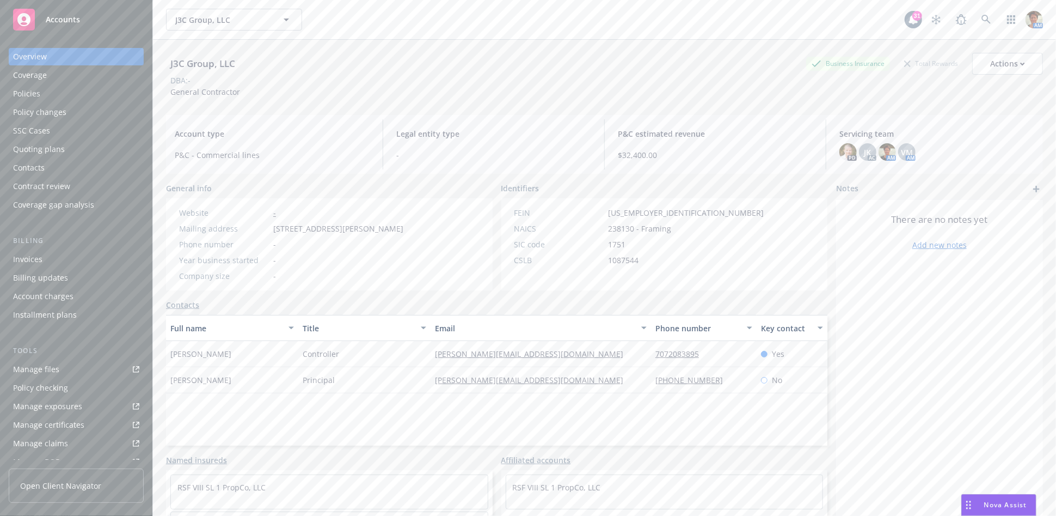
click at [32, 99] on div "Policies" at bounding box center [26, 93] width 27 height 17
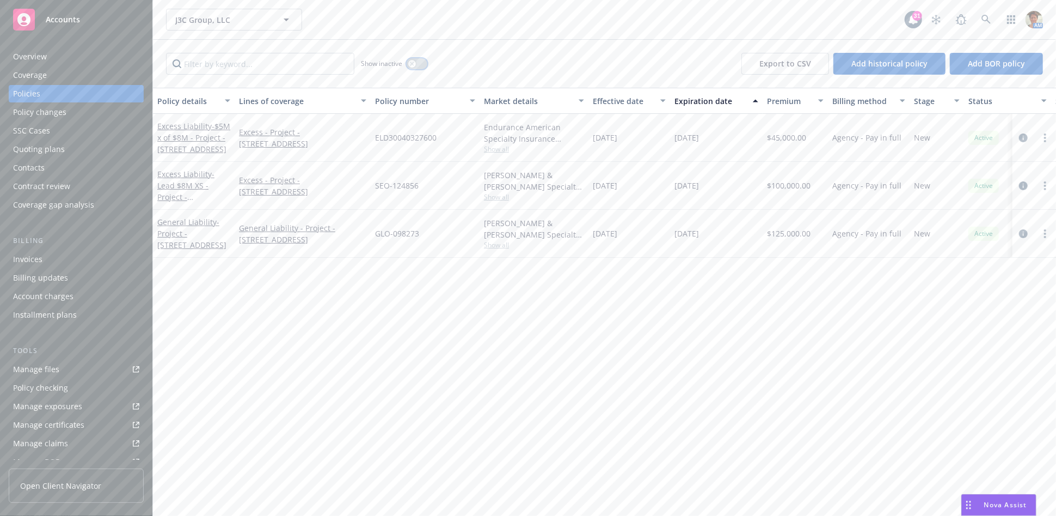
click at [412, 66] on div "button" at bounding box center [412, 64] width 8 height 8
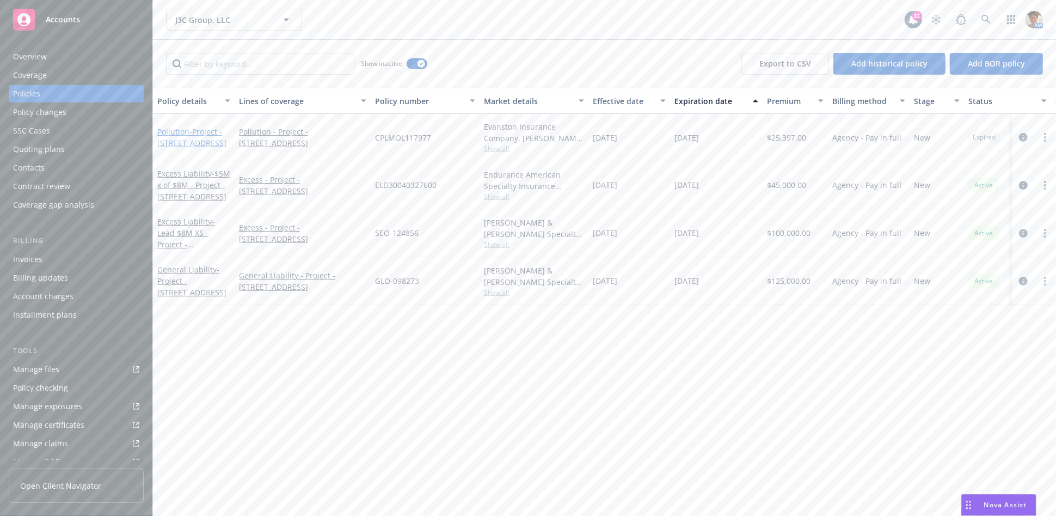
click at [203, 130] on span "- Project - 5630 Soquel Drive, Soquel CA" at bounding box center [191, 137] width 69 height 22
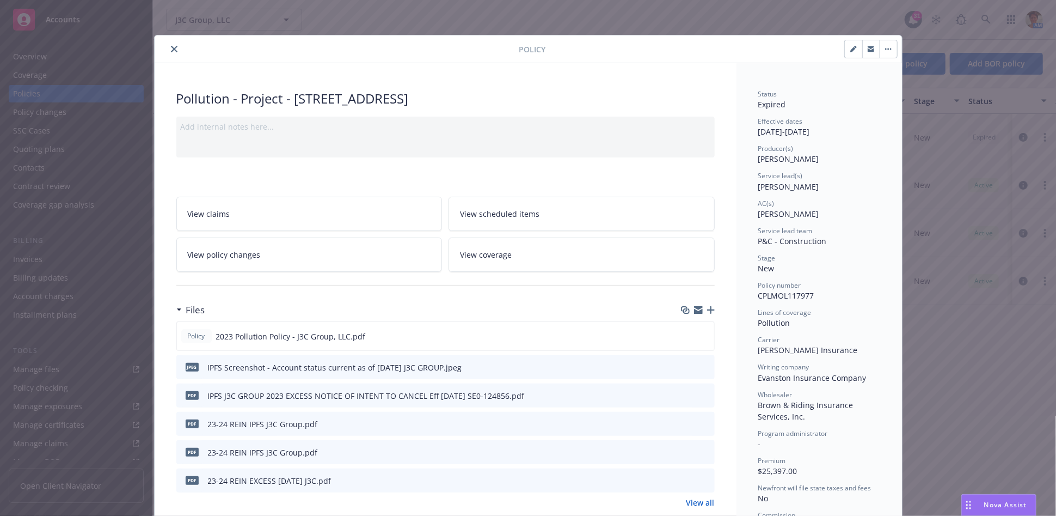
click at [168, 51] on button "close" at bounding box center [174, 48] width 13 height 13
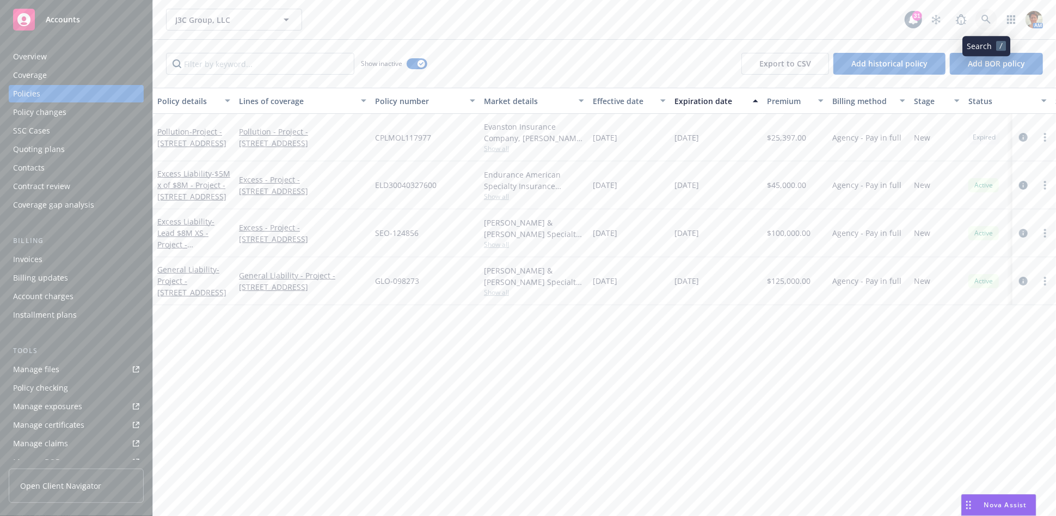
click at [985, 17] on icon at bounding box center [987, 20] width 10 height 10
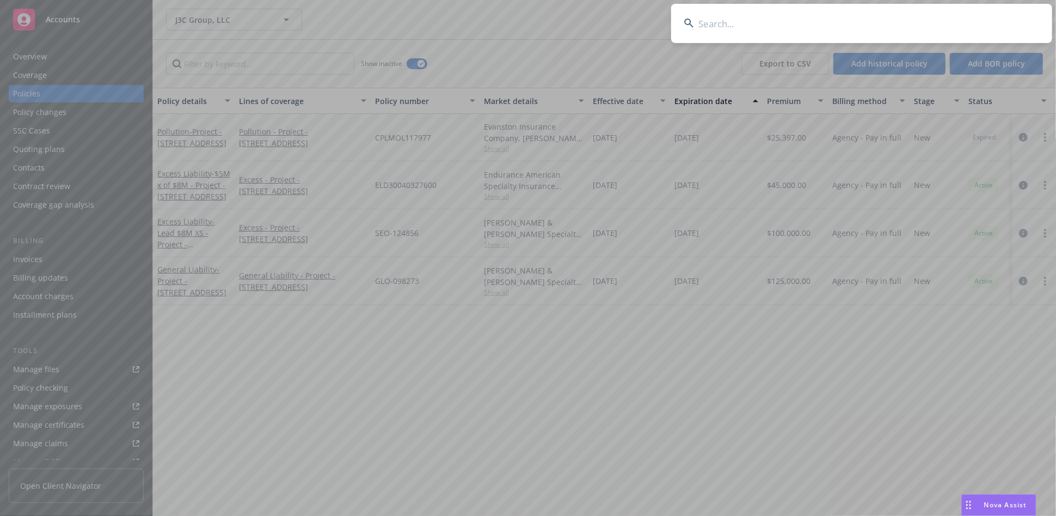
type input "r"
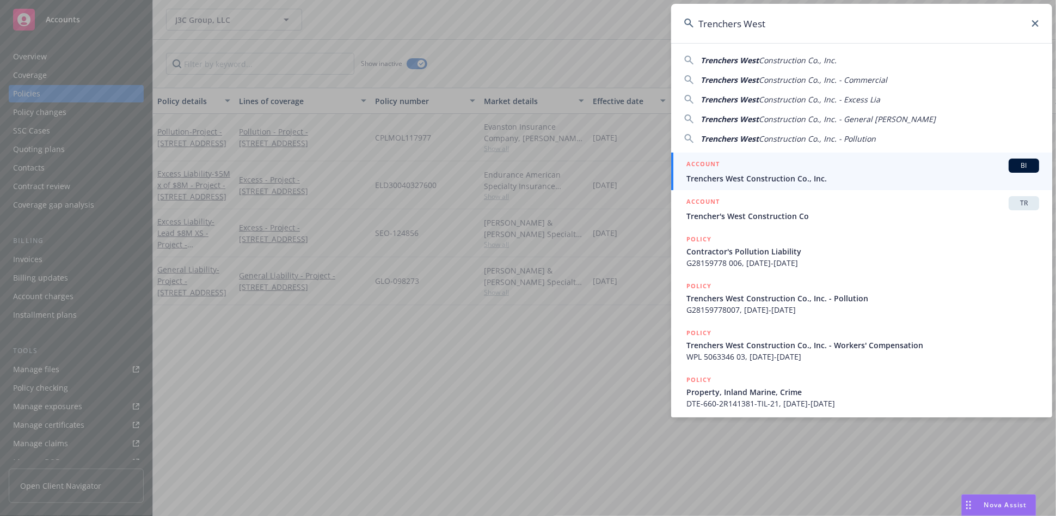
type input "Trenchers West"
click at [697, 170] on li "ACCOUNT BI Trenchers West Construction Co., Inc." at bounding box center [861, 171] width 381 height 38
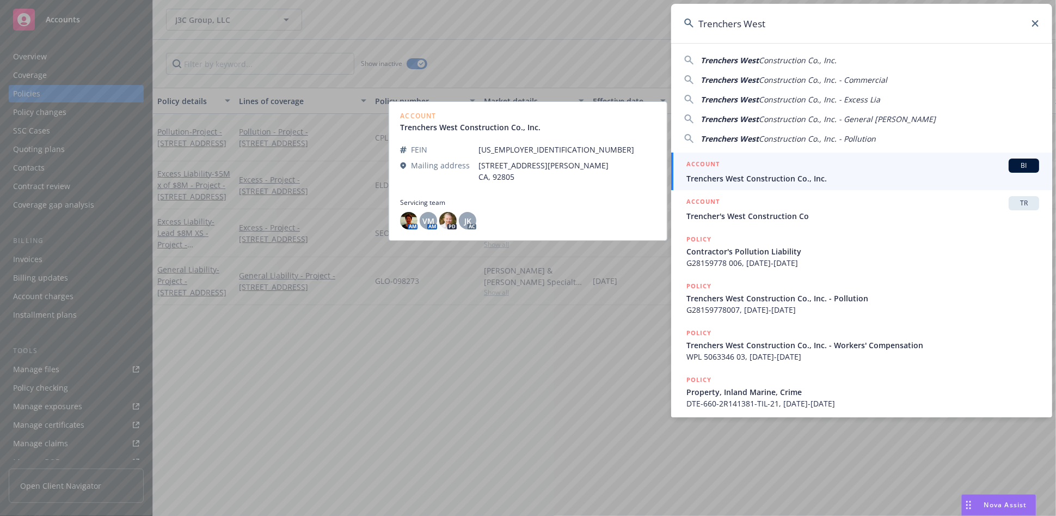
click at [748, 173] on span "Trenchers West Construction Co., Inc." at bounding box center [863, 178] width 353 height 11
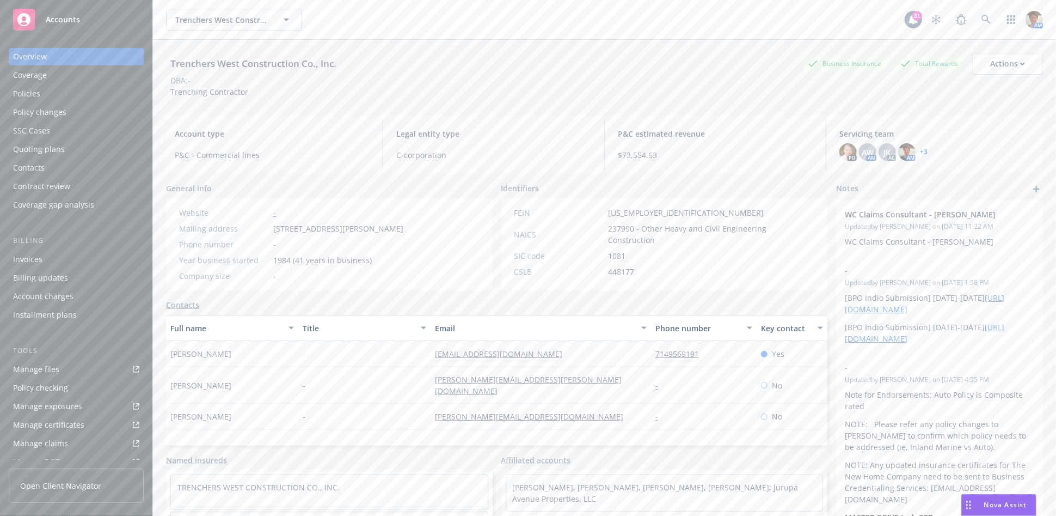
click at [55, 150] on div "Quoting plans" at bounding box center [39, 148] width 52 height 17
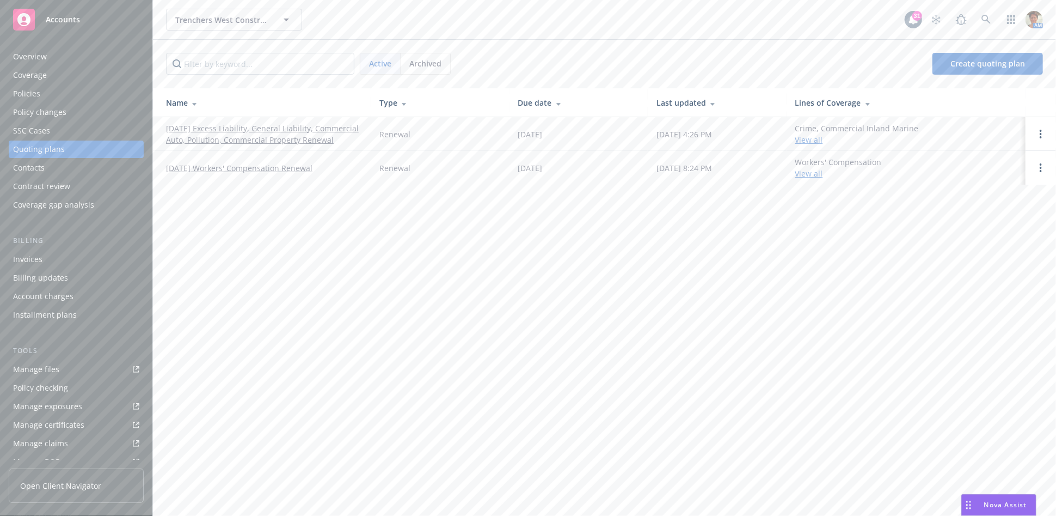
click at [53, 148] on div "Quoting plans" at bounding box center [39, 148] width 52 height 17
click at [261, 132] on link "09/05/25 Excess Liability, General Liability, Commercial Auto, Pollution, Comme…" at bounding box center [264, 134] width 196 height 23
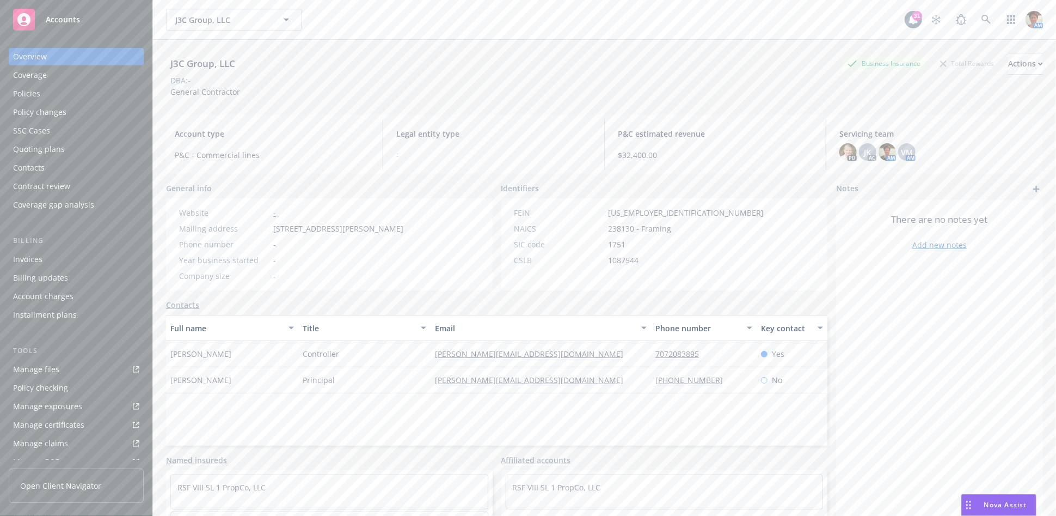
click at [39, 265] on div "Invoices" at bounding box center [27, 259] width 29 height 17
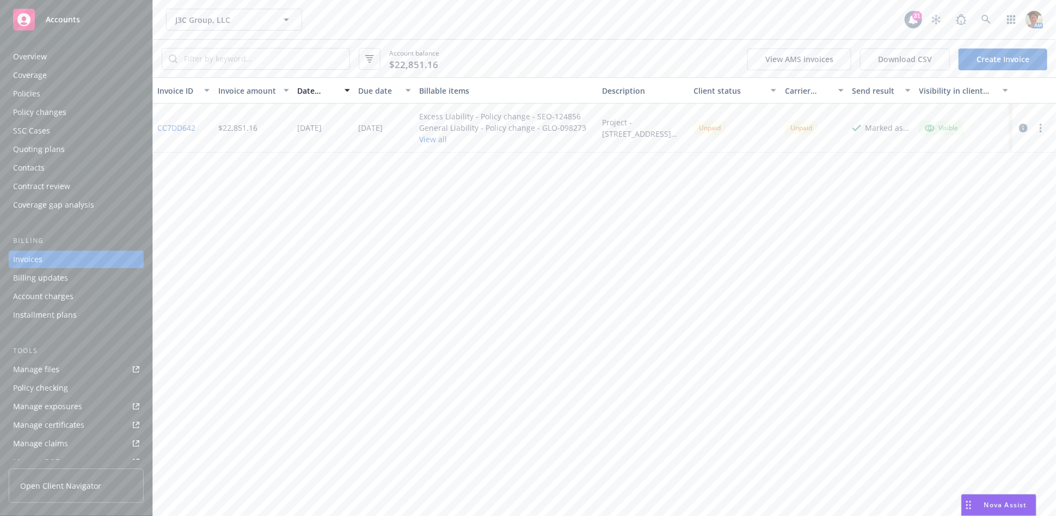
click at [972, 59] on link "Create Invoice" at bounding box center [1003, 59] width 89 height 22
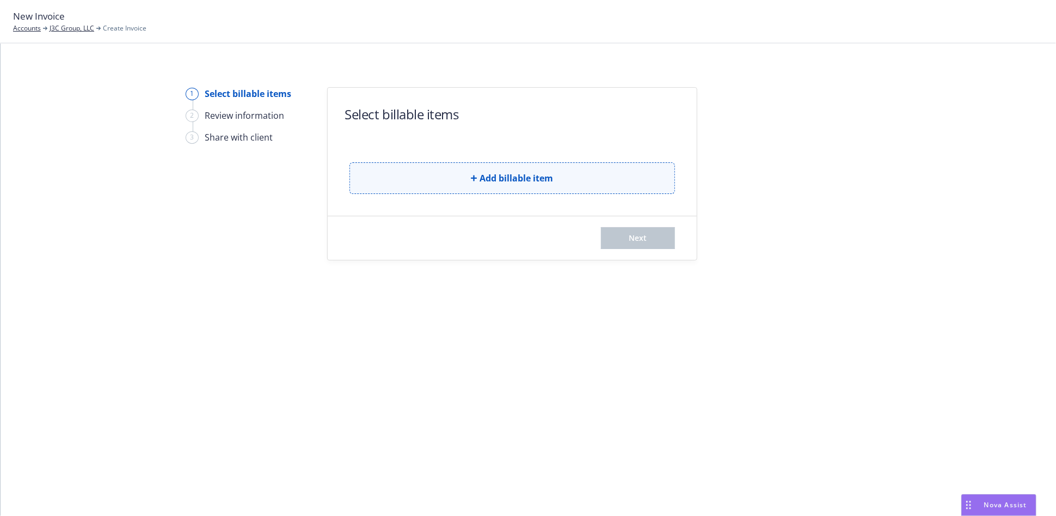
click at [520, 176] on span "Add billable item" at bounding box center [517, 178] width 74 height 13
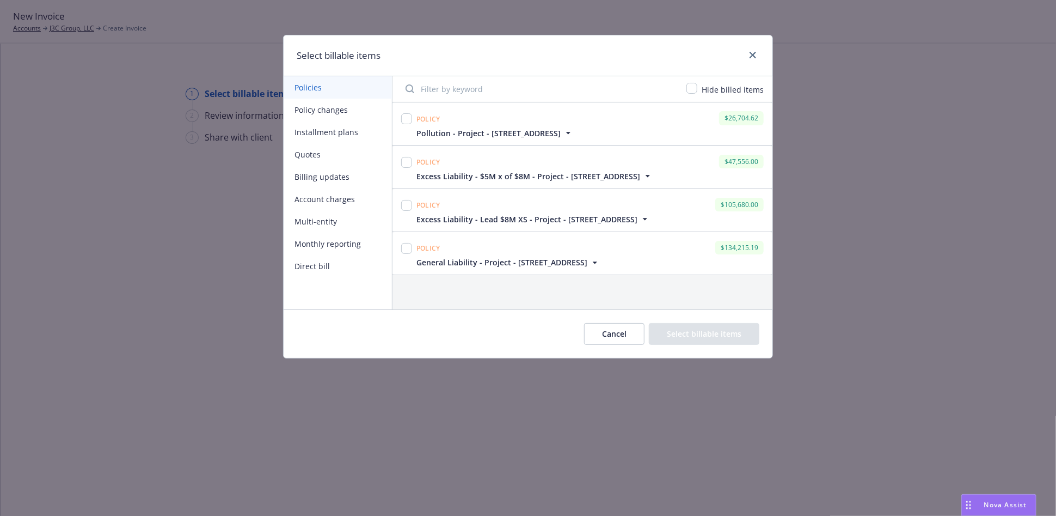
click at [322, 152] on button "Quotes" at bounding box center [338, 154] width 108 height 22
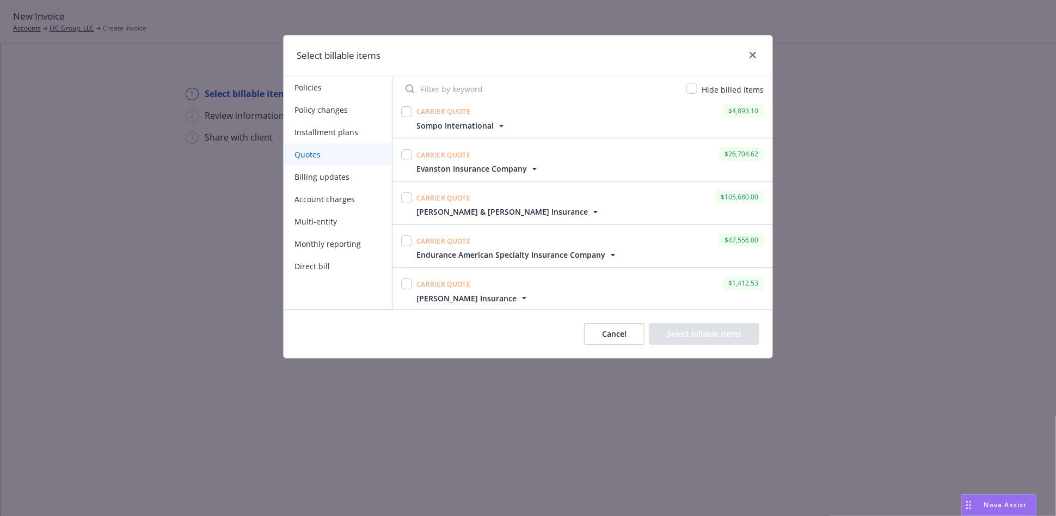
scroll to position [137, 0]
click at [409, 284] on input "checkbox" at bounding box center [406, 283] width 11 height 11
checkbox input "true"
click at [693, 328] on button "Select billable items" at bounding box center [704, 334] width 111 height 22
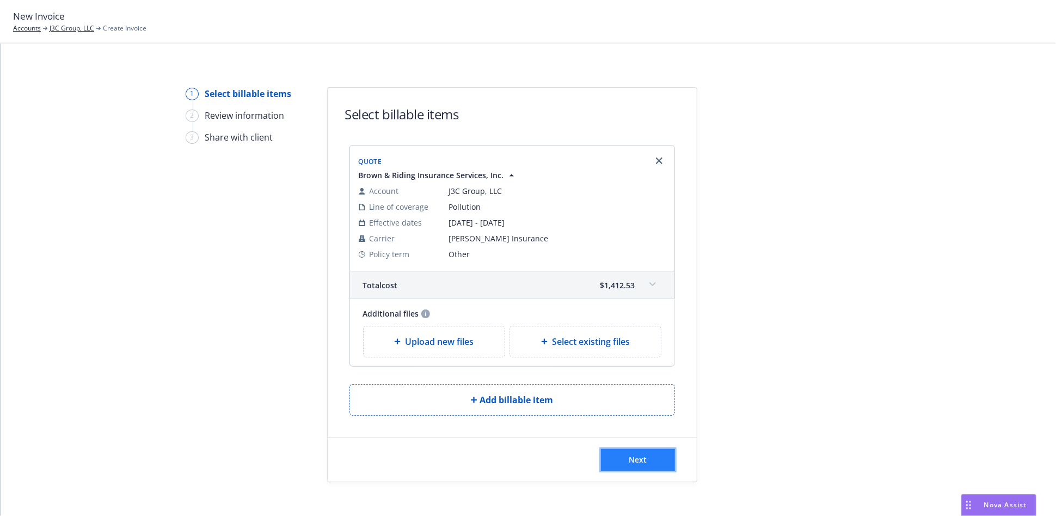
click at [636, 457] on span "Next" at bounding box center [638, 459] width 18 height 10
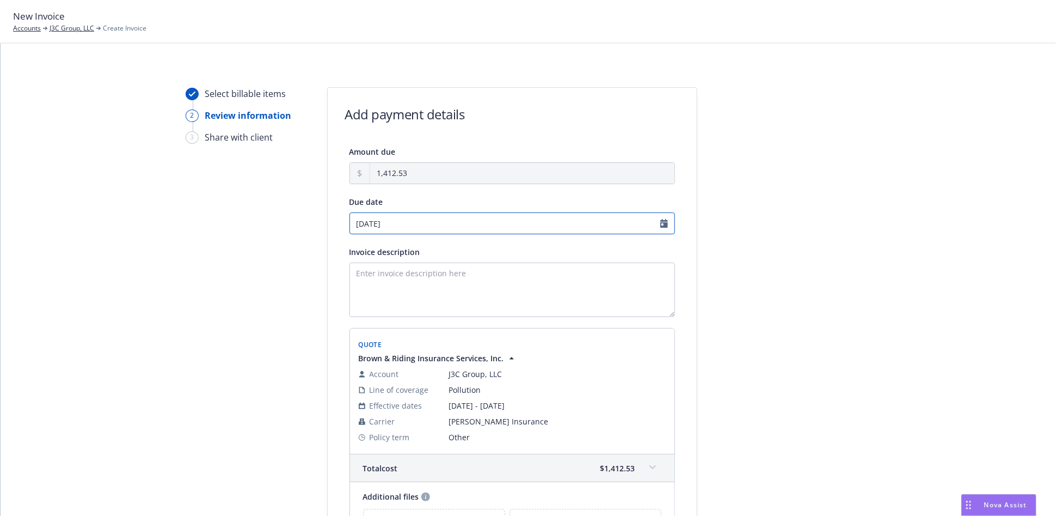
click at [405, 218] on input "[DATE]" at bounding box center [513, 223] width 326 height 22
select select "September"
select select "2025"
drag, startPoint x: 398, startPoint y: 221, endPoint x: 335, endPoint y: 233, distance: 64.2
click at [335, 233] on div "Amount due 1,412.53 Due date [DATE] Invoice description Quote Brown & Riding In…" at bounding box center [512, 347] width 369 height 405
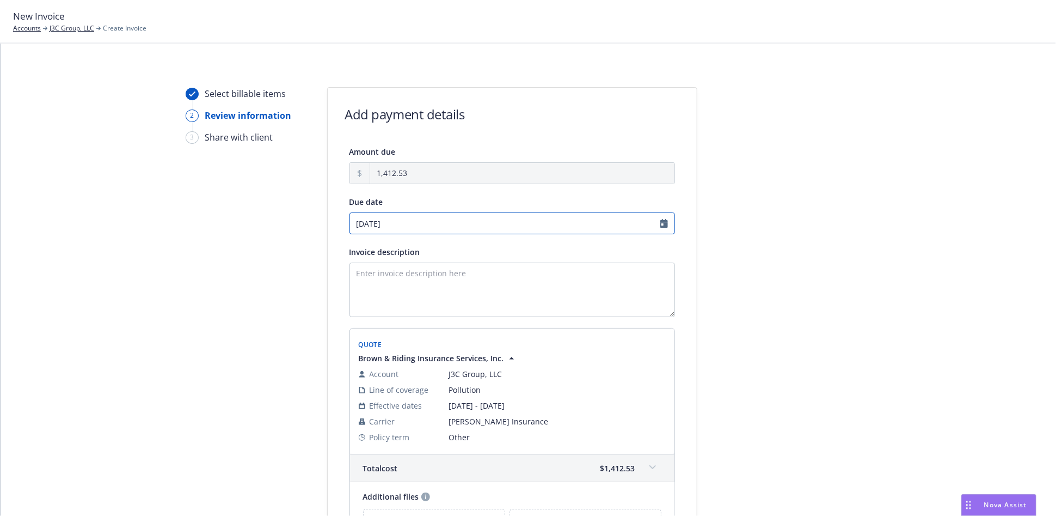
type input "[DATE]"
click at [386, 274] on textarea "Invoice description" at bounding box center [513, 289] width 326 height 54
type textarea "C"
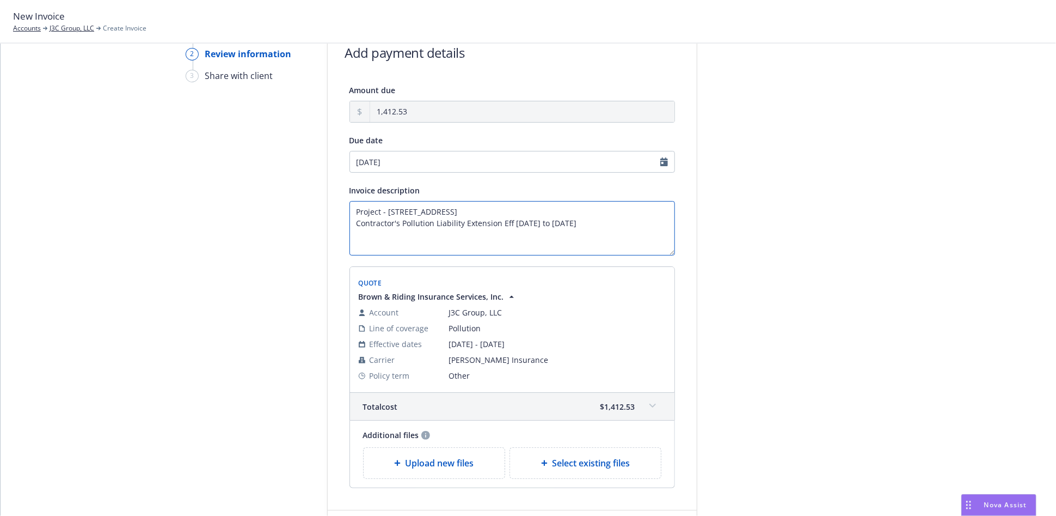
scroll to position [143, 0]
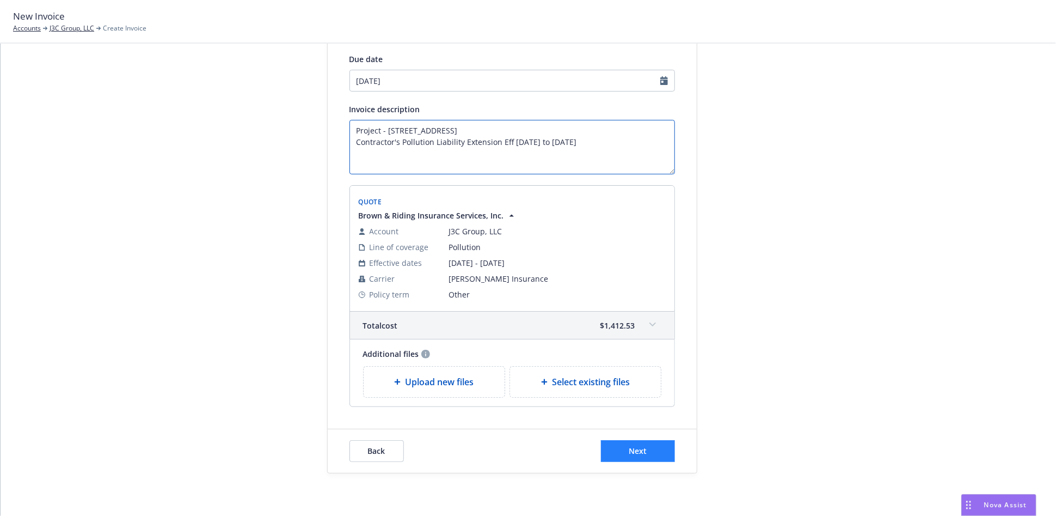
type textarea "Project - [STREET_ADDRESS] Contractor's Pollution Liability Extension Eff [DATE…"
click at [643, 448] on button "Next" at bounding box center [638, 451] width 74 height 22
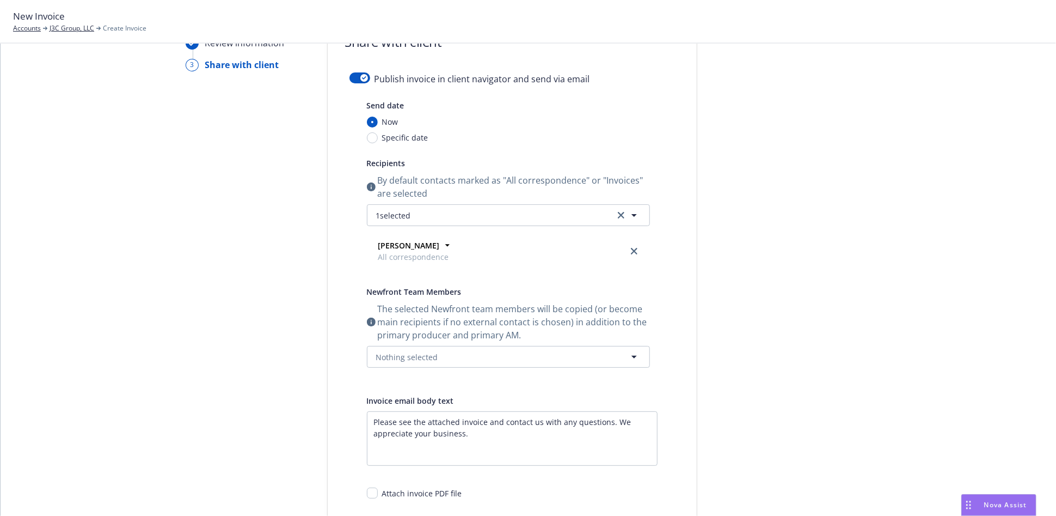
scroll to position [0, 0]
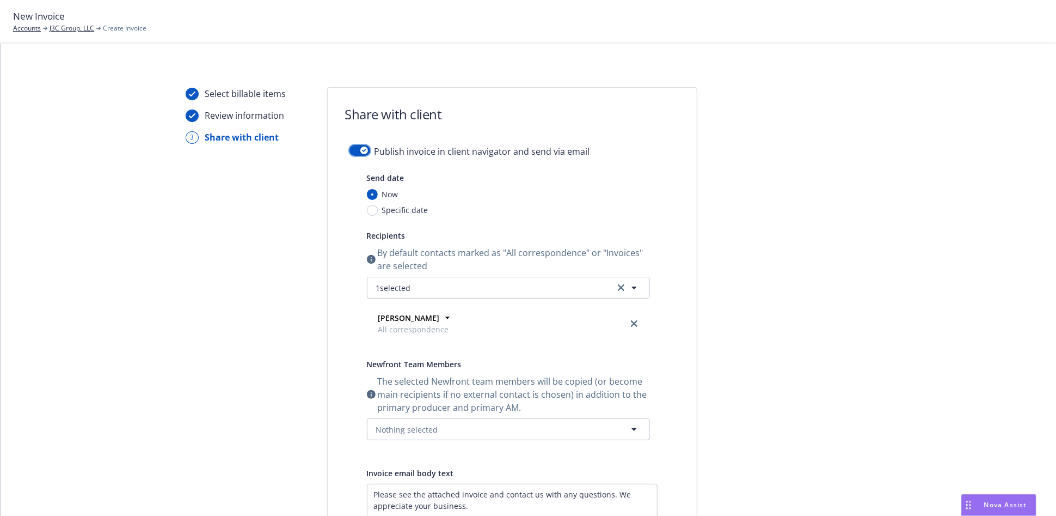
click at [361, 152] on div "button" at bounding box center [365, 150] width 8 height 8
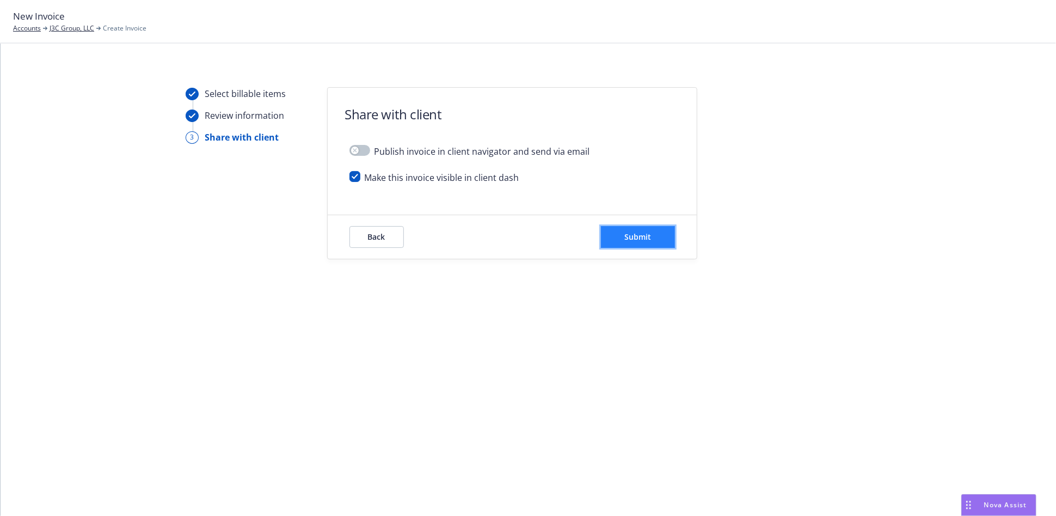
click at [630, 233] on span "Submit" at bounding box center [638, 236] width 27 height 10
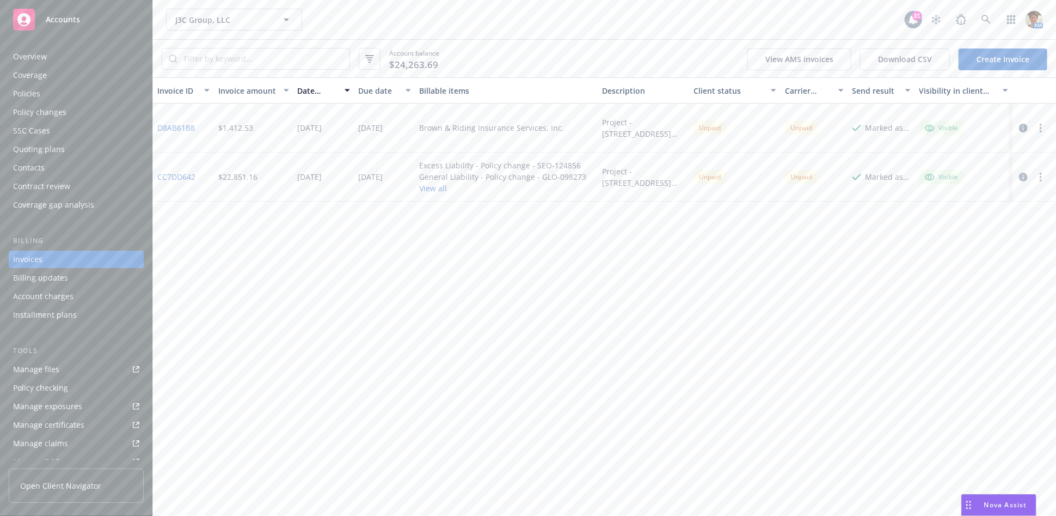
click at [1041, 127] on circle "button" at bounding box center [1041, 128] width 2 height 2
click at [943, 193] on link "Copy invoice URL" at bounding box center [977, 194] width 139 height 22
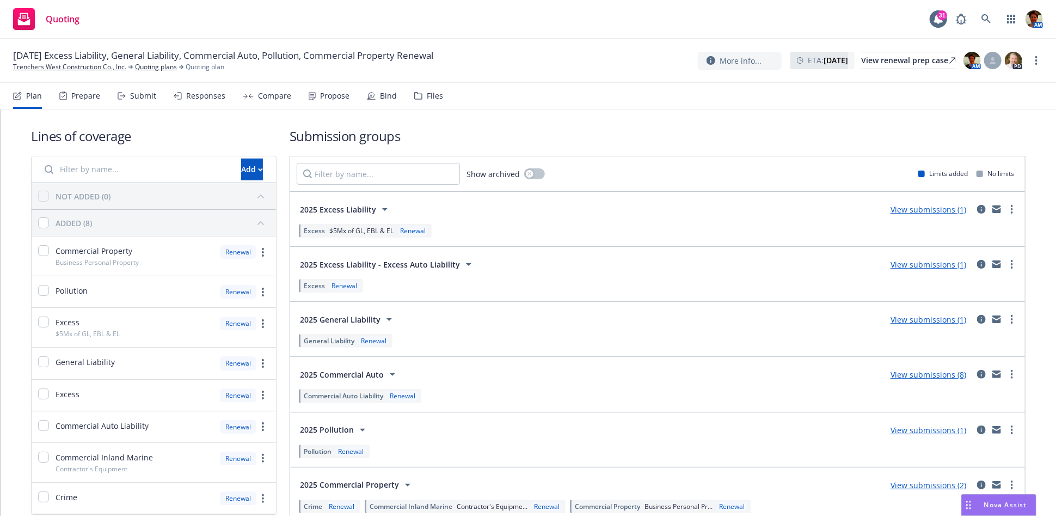
click at [140, 101] on div "Submit" at bounding box center [137, 96] width 39 height 26
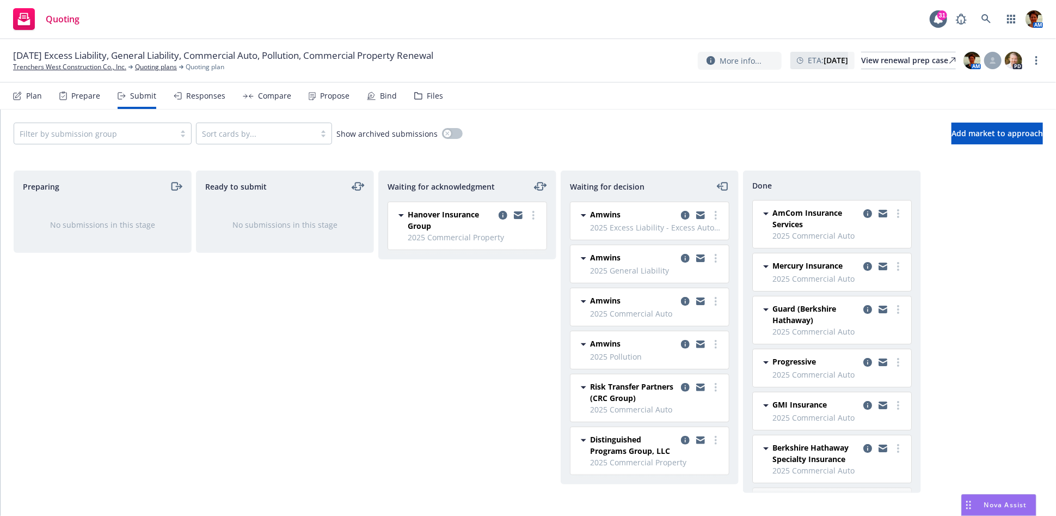
click at [207, 94] on div "Responses" at bounding box center [205, 95] width 39 height 9
